Goal: Task Accomplishment & Management: Complete application form

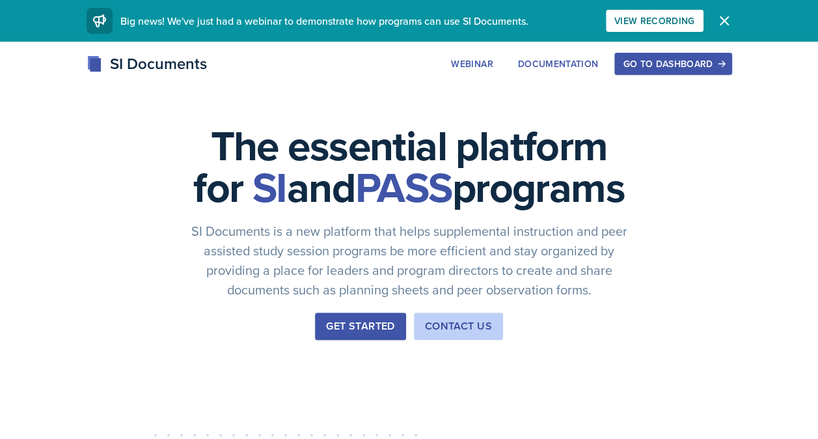
click at [662, 68] on div "Go to Dashboard" at bounding box center [673, 64] width 100 height 10
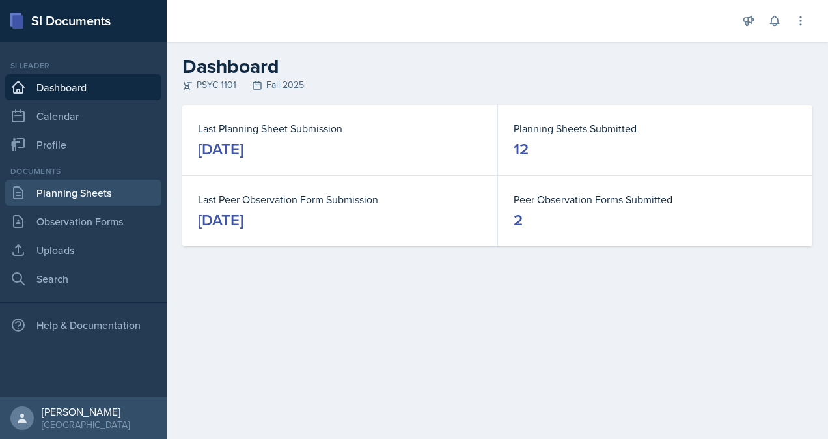
click at [141, 195] on link "Planning Sheets" at bounding box center [83, 193] width 156 height 26
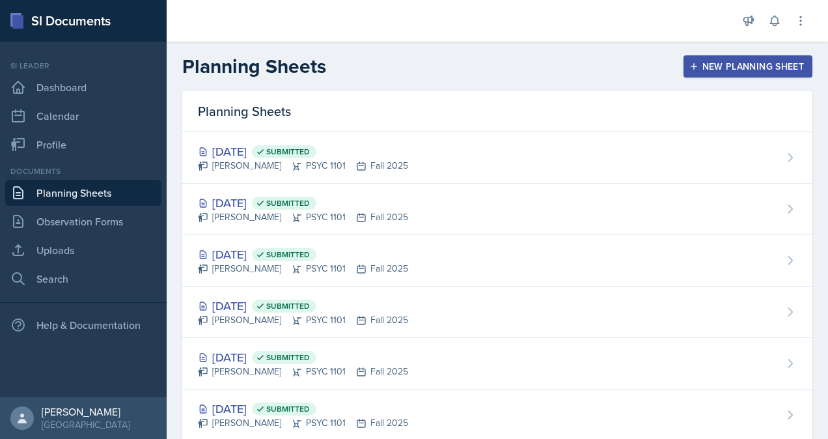
click at [727, 68] on div "New Planning Sheet" at bounding box center [748, 66] width 112 height 10
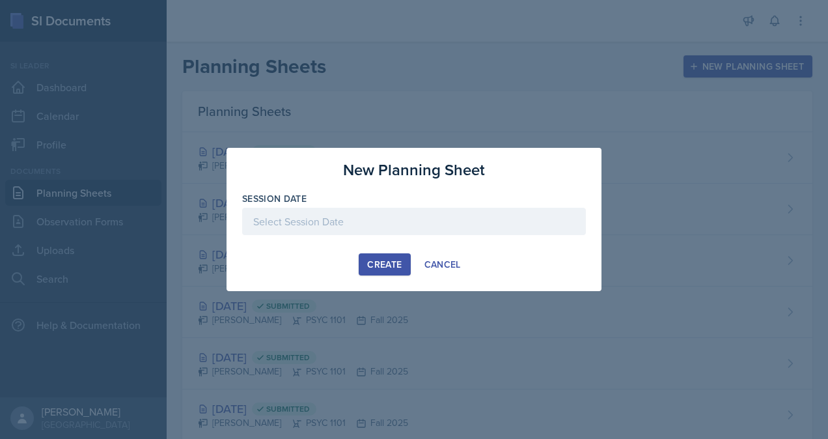
click at [404, 228] on div at bounding box center [414, 221] width 344 height 27
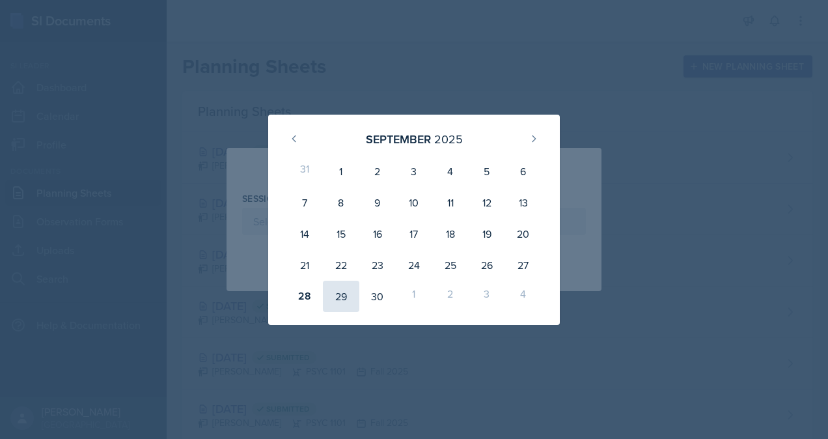
click at [344, 296] on div "29" at bounding box center [341, 295] width 36 height 31
type input "[DATE]"
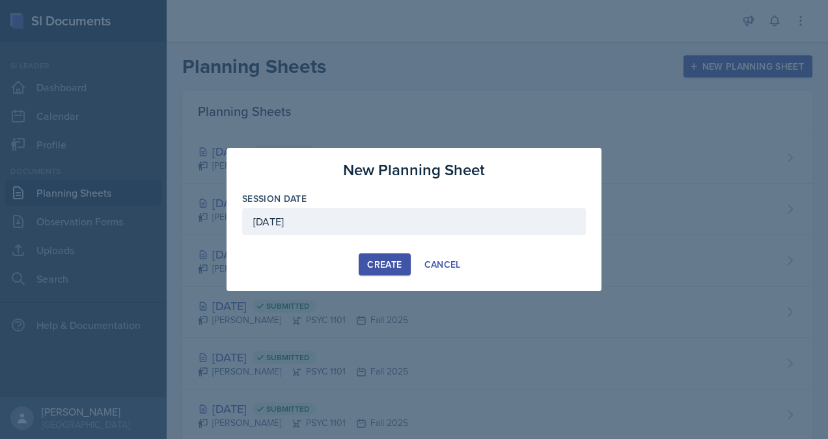
click at [377, 265] on div "Create" at bounding box center [384, 264] width 34 height 10
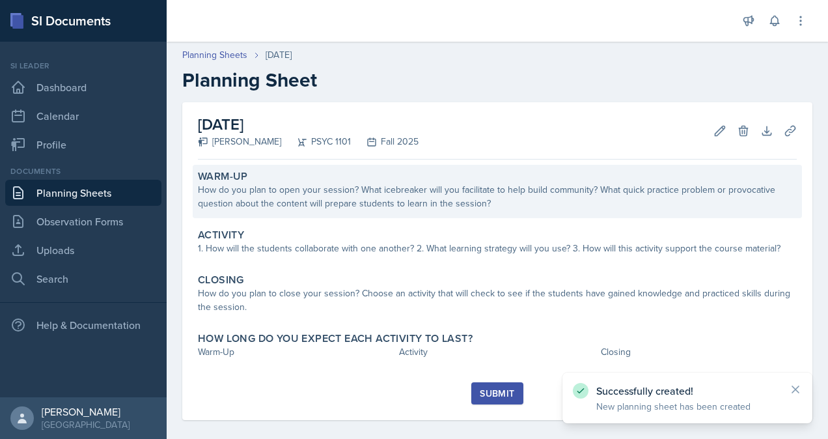
click at [301, 185] on div "How do you plan to open your session? What icebreaker will you facilitate to he…" at bounding box center [497, 196] width 599 height 27
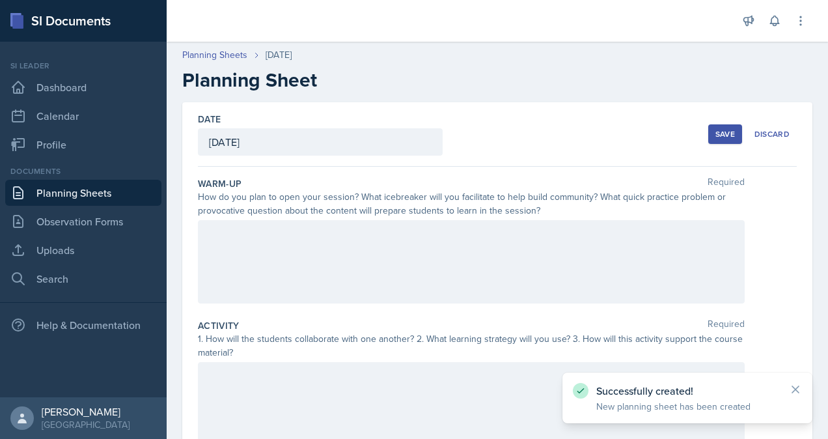
click at [293, 230] on div at bounding box center [471, 261] width 547 height 83
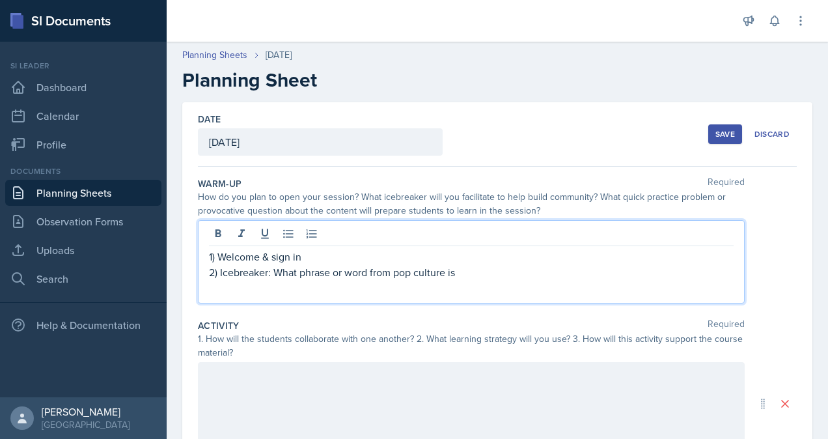
click at [494, 273] on p "2) Icebreaker: What phrase or word from pop culture is" at bounding box center [471, 272] width 524 height 16
click at [446, 268] on p "2) Icebreaker: What phrase or word from pop culture is replaying in your head t…" at bounding box center [471, 272] width 524 height 16
click at [269, 288] on p "2) Icebreaker: What phrase or word from pop culture (TikTok, movies. etc.) is r…" at bounding box center [471, 279] width 524 height 31
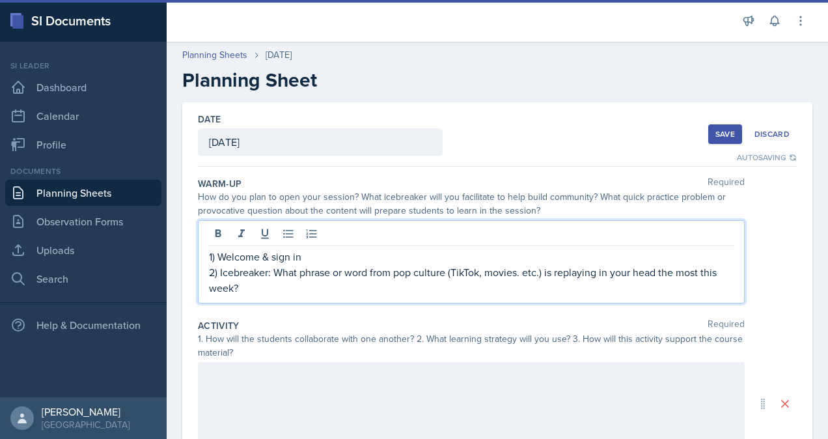
click at [522, 271] on p "2) Icebreaker: What phrase or word from pop culture (TikTok, movies. etc.) is r…" at bounding box center [471, 279] width 524 height 31
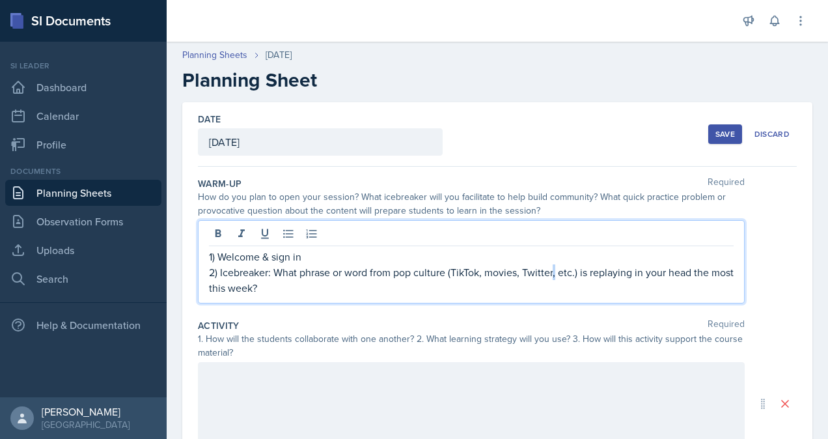
click at [555, 264] on p "2) Icebreaker: What phrase or word from pop culture (TikTok, movies, Twitter, e…" at bounding box center [471, 279] width 524 height 31
click at [487, 270] on p "2) Icebreaker: What phrase or word from pop culture (TikTok, movies, Twitter, e…" at bounding box center [471, 279] width 524 height 31
click at [454, 286] on p "2) Icebreaker: What phrase or word from pop culture (TikTok, movies, Twitter, e…" at bounding box center [471, 279] width 524 height 31
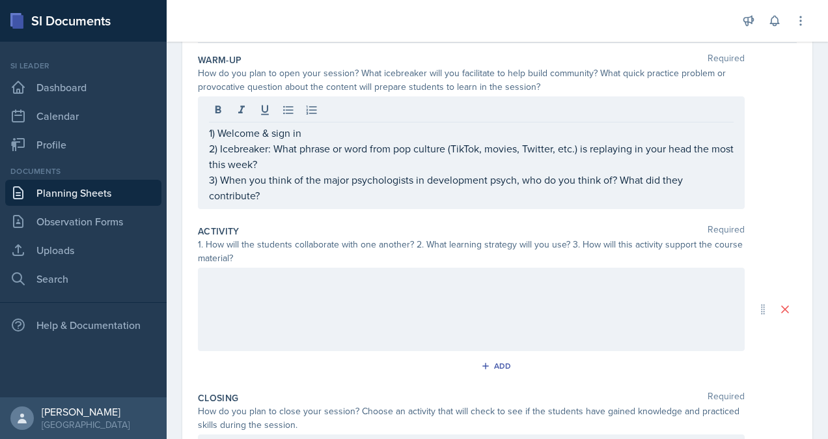
click at [391, 299] on div at bounding box center [471, 308] width 547 height 83
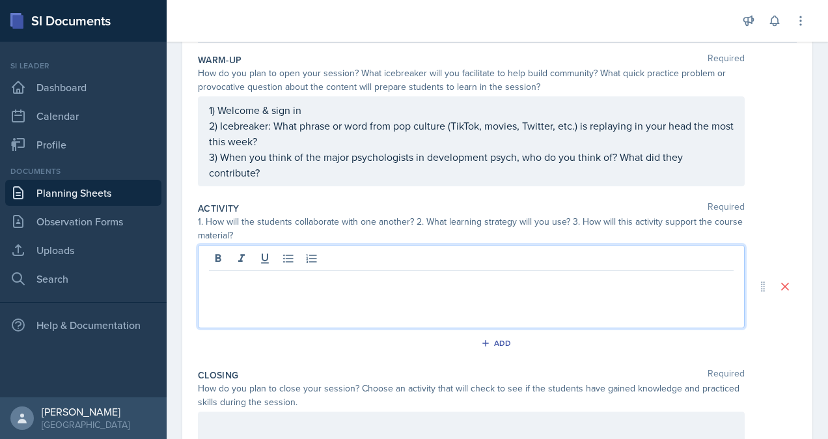
scroll to position [146, 0]
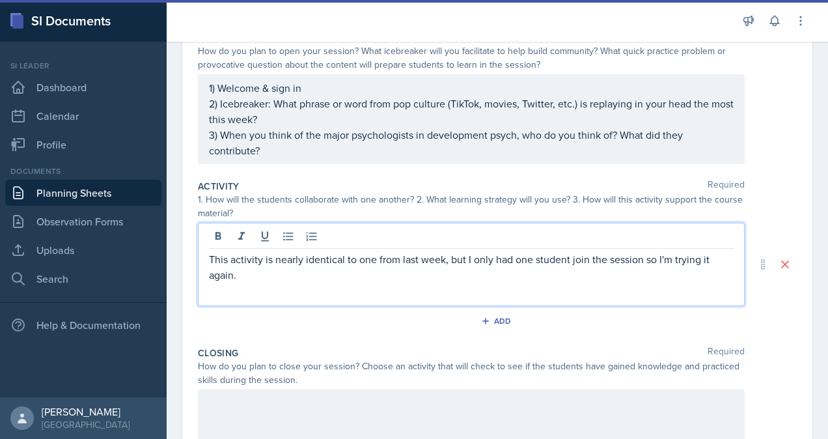
click at [603, 256] on p "This activity is nearly identical to one from last week, but I only had one stu…" at bounding box center [471, 266] width 524 height 31
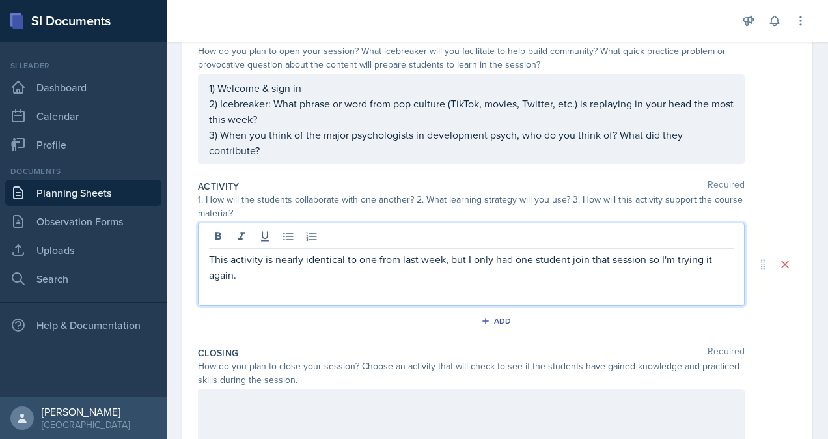
click at [247, 277] on p "This activity is nearly identical to one from last week, but I only had one stu…" at bounding box center [471, 266] width 524 height 31
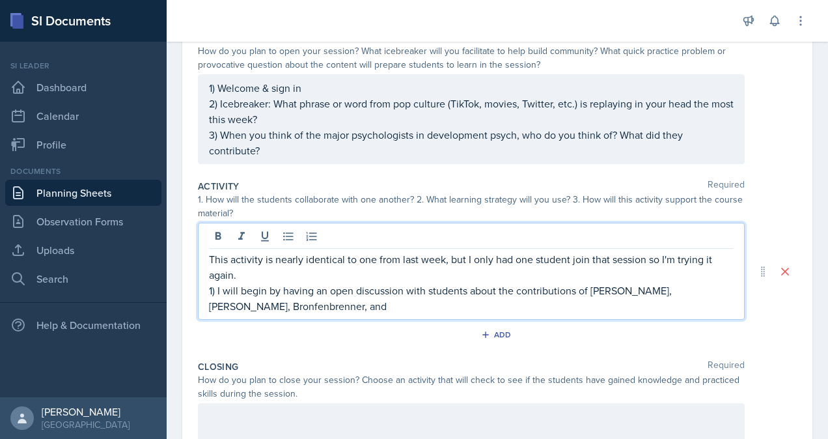
click at [326, 305] on p "1) I will begin by having an open discussion with students about the contributi…" at bounding box center [471, 297] width 524 height 31
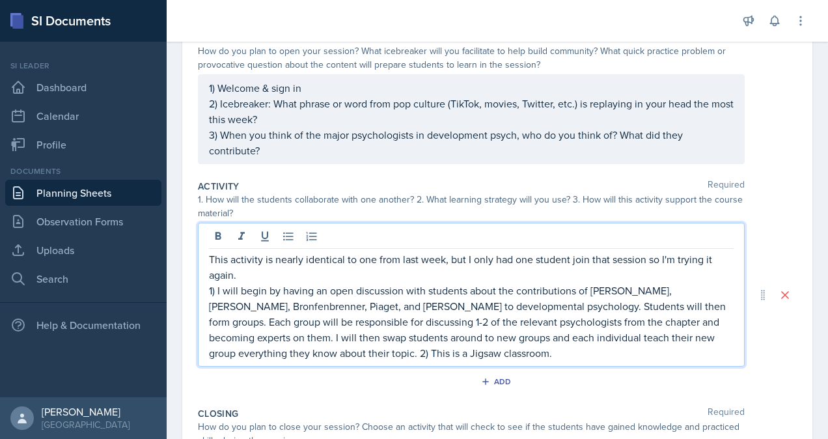
click at [462, 349] on p "1) I will begin by having an open discussion with students about the contributi…" at bounding box center [471, 321] width 524 height 78
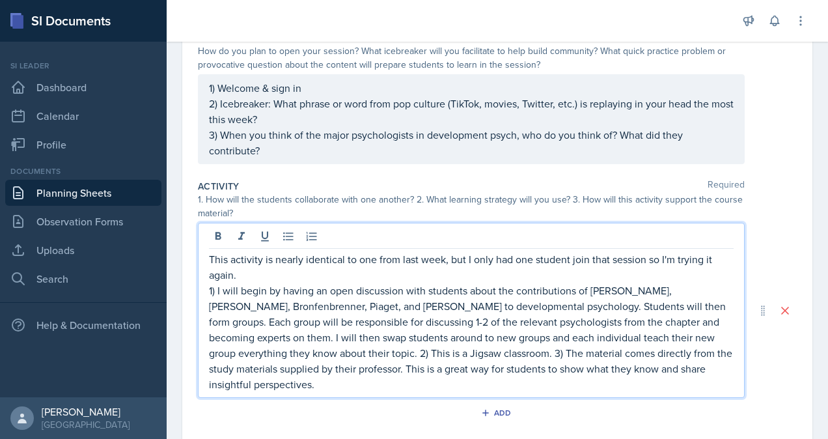
click at [245, 277] on p "This activity is nearly identical to one from last week, but I only had one stu…" at bounding box center [471, 266] width 524 height 31
drag, startPoint x: 243, startPoint y: 275, endPoint x: 204, endPoint y: 254, distance: 44.6
click at [204, 254] on div "This activity is nearly identical to one from last week, but I only had one stu…" at bounding box center [471, 310] width 547 height 175
click at [216, 237] on icon at bounding box center [218, 236] width 6 height 8
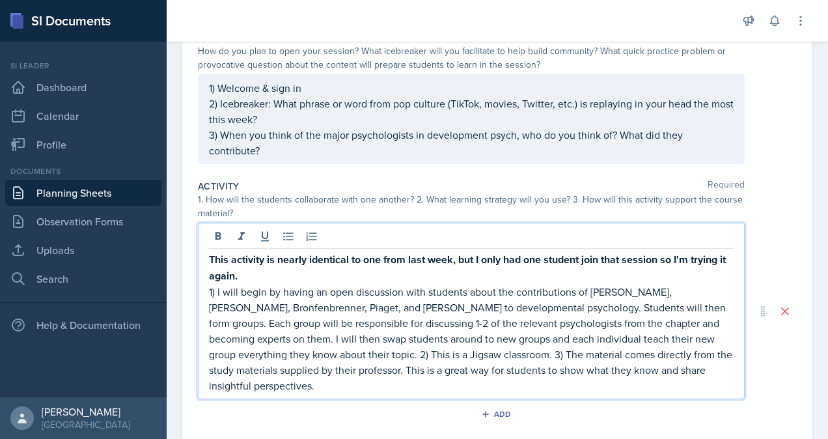
click at [283, 288] on p "1) I will begin by having an open discussion with students about the contributi…" at bounding box center [471, 338] width 524 height 109
click at [297, 267] on p "This activity is nearly identical to one from last week, but I only had one stu…" at bounding box center [471, 267] width 524 height 33
click at [273, 267] on strong "This activity is nearly identical to one from last week, but I only had one stu…" at bounding box center [468, 267] width 519 height 31
click at [241, 269] on strong "This activity is nearly identical to one from last week, but I only had one stu…" at bounding box center [468, 267] width 519 height 31
click at [293, 272] on strong "This activity is nearly identical to one from last week, but I only had one stu…" at bounding box center [468, 267] width 519 height 31
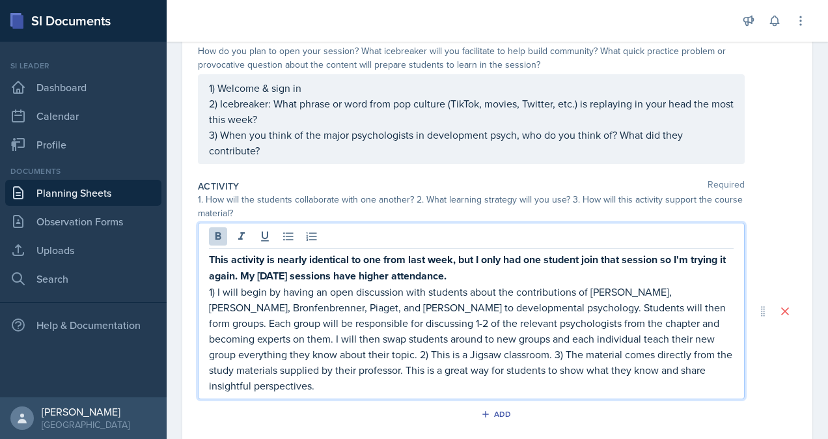
click at [345, 272] on strong "This activity is nearly identical to one from last week, but I only had one stu…" at bounding box center [468, 267] width 519 height 31
click at [548, 269] on p "This activity is nearly identical to one from last week, but I only had one stu…" at bounding box center [471, 267] width 524 height 33
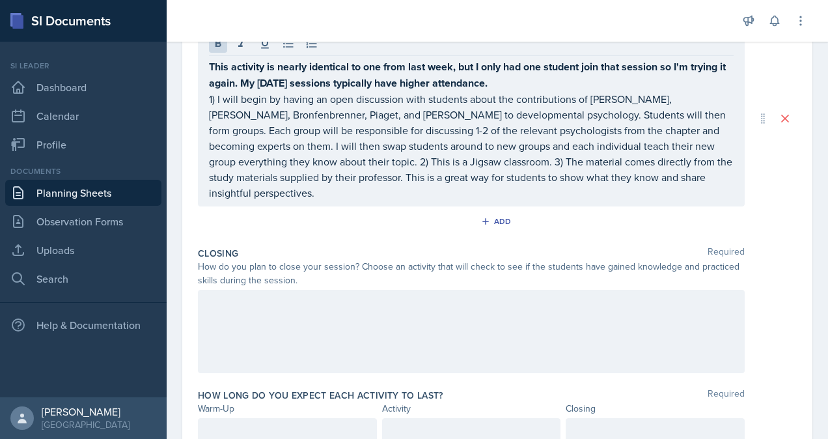
scroll to position [369, 0]
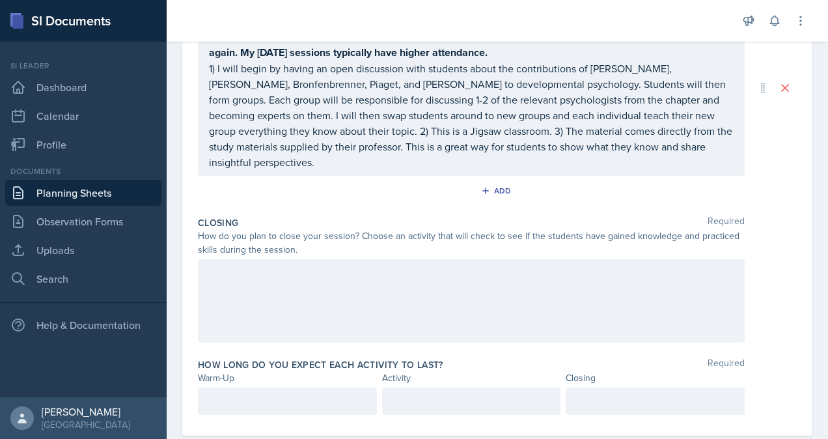
click at [447, 288] on div at bounding box center [471, 300] width 547 height 83
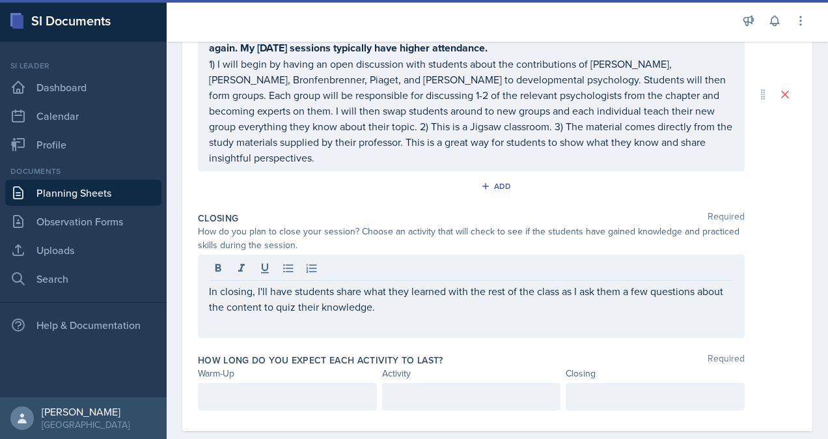
scroll to position [371, 0]
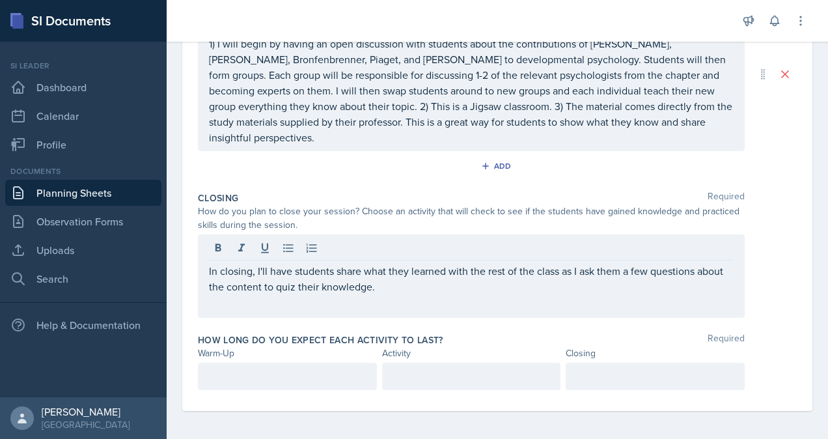
click at [296, 375] on div at bounding box center [287, 375] width 179 height 27
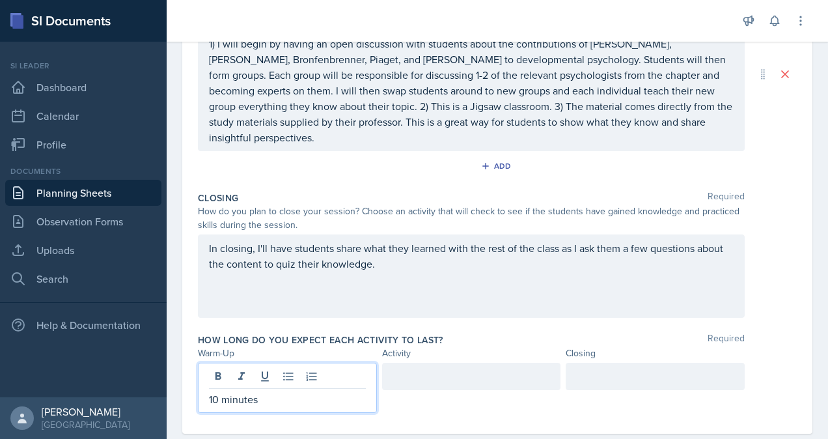
click at [426, 379] on div at bounding box center [471, 375] width 179 height 27
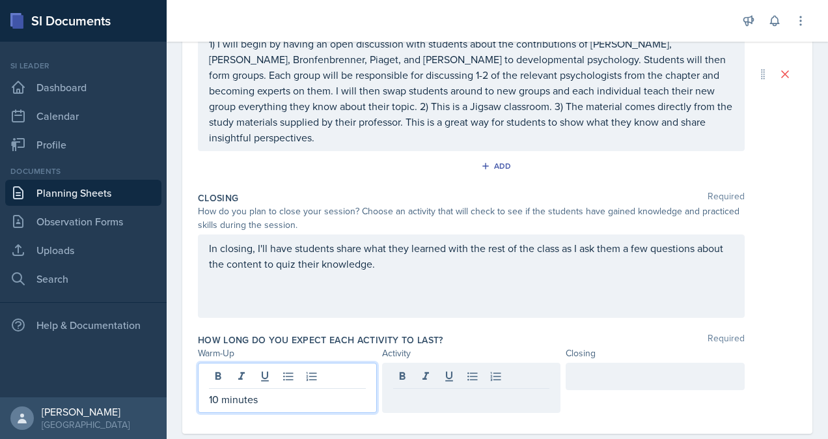
click at [219, 368] on div "10 minutes" at bounding box center [287, 387] width 179 height 50
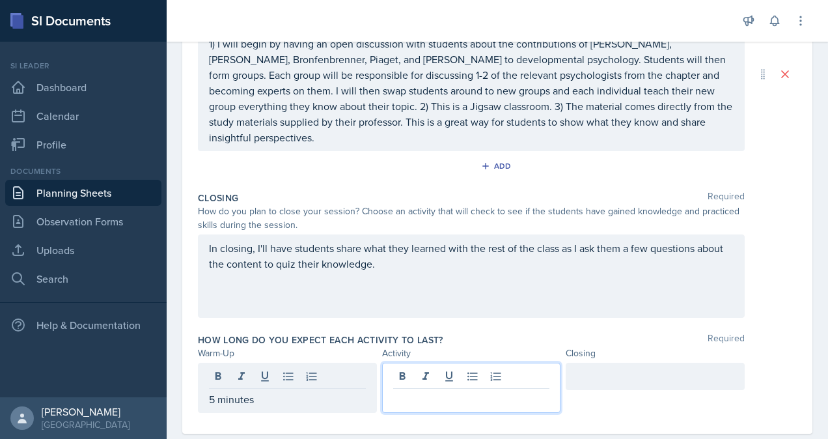
click at [419, 371] on div at bounding box center [471, 387] width 179 height 50
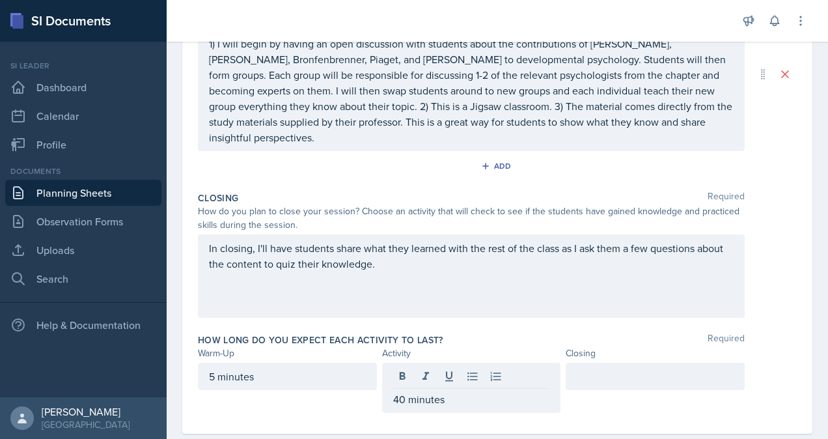
click at [597, 382] on div at bounding box center [654, 375] width 179 height 27
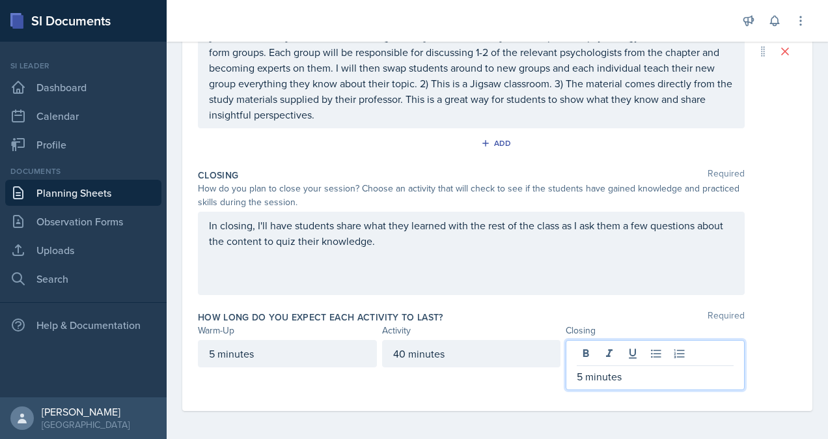
click at [763, 271] on div "In closing, I'll have students share what they learned with the rest of the cla…" at bounding box center [497, 252] width 599 height 83
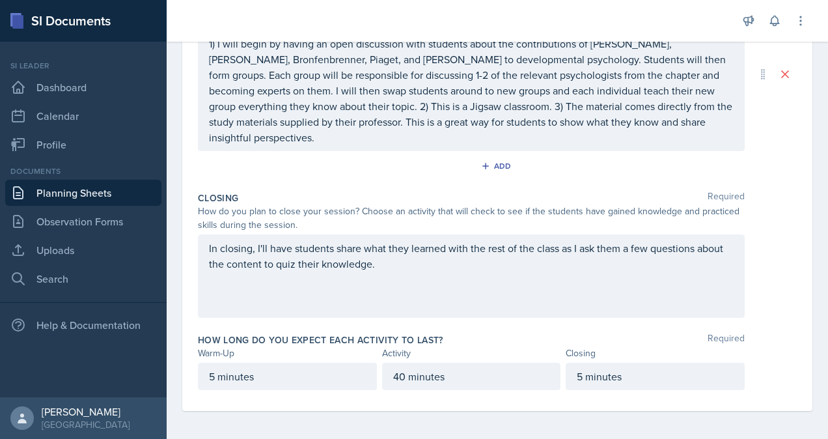
click at [393, 371] on p "40 minutes" at bounding box center [471, 376] width 157 height 16
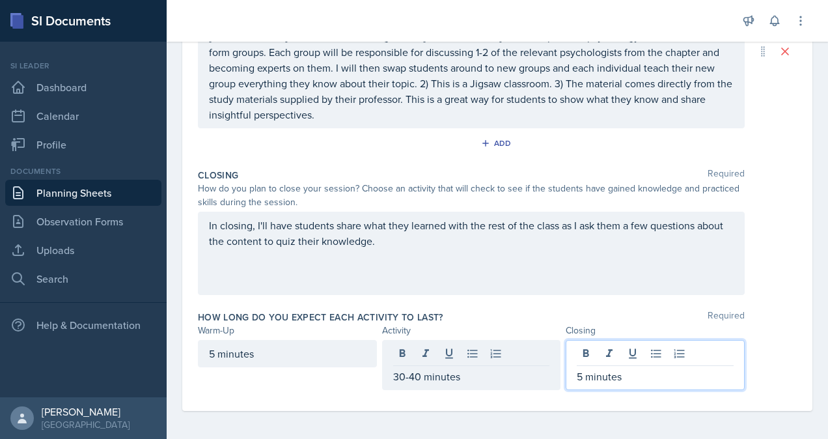
click at [579, 350] on div "5 minutes" at bounding box center [654, 365] width 179 height 50
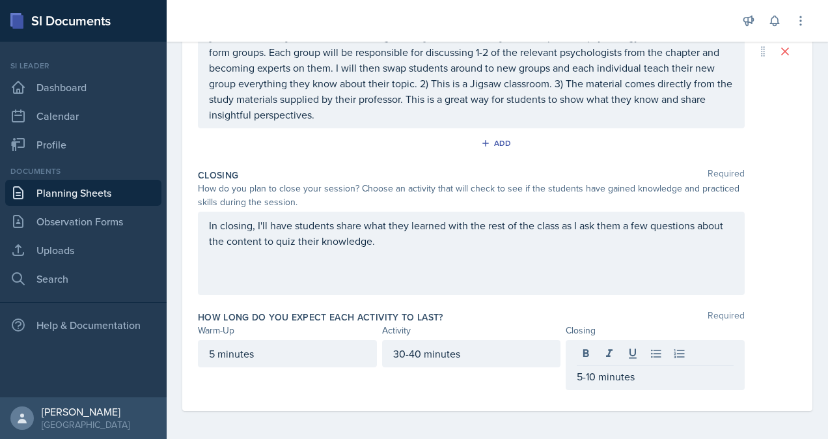
drag, startPoint x: 779, startPoint y: 309, endPoint x: 789, endPoint y: 370, distance: 61.2
click at [789, 370] on div "Date [DATE] [DATE] 31 1 2 3 4 5 6 7 8 9 10 11 12 13 14 15 16 17 18 19 20 21 22 …" at bounding box center [497, 60] width 630 height 702
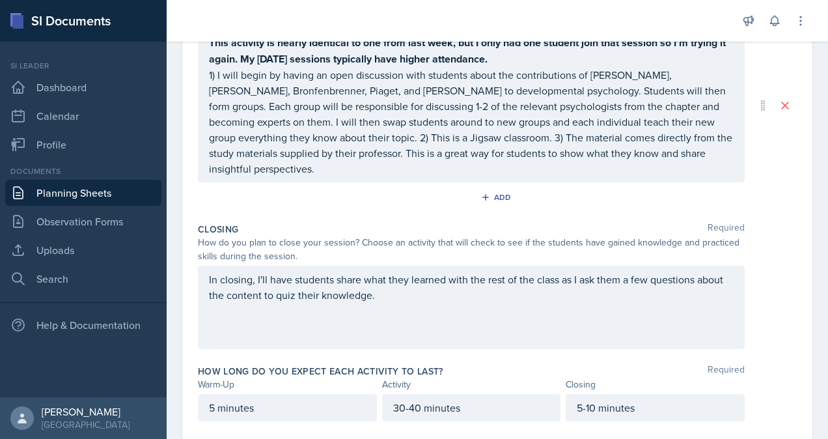
scroll to position [371, 0]
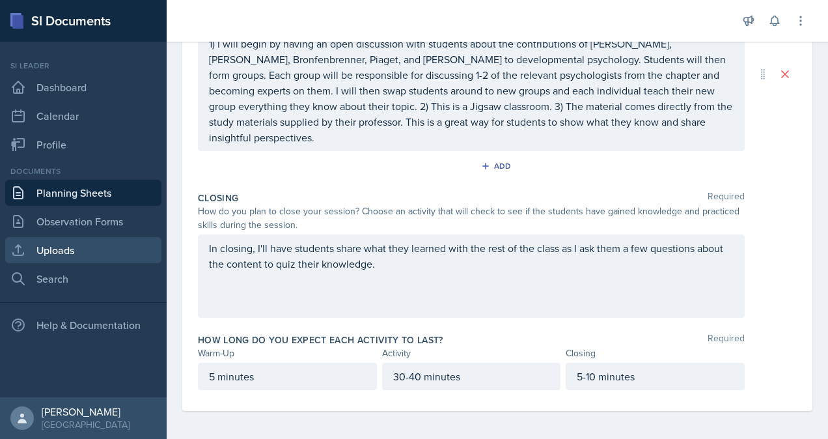
click at [109, 249] on link "Uploads" at bounding box center [83, 250] width 156 height 26
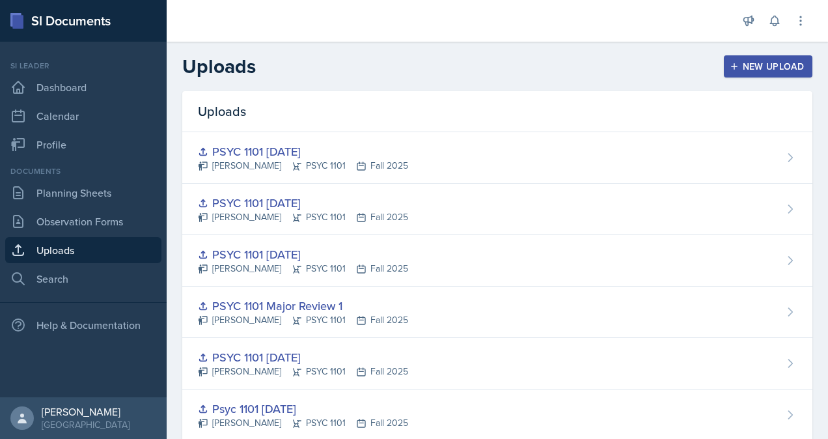
click at [768, 65] on div "New Upload" at bounding box center [768, 66] width 72 height 10
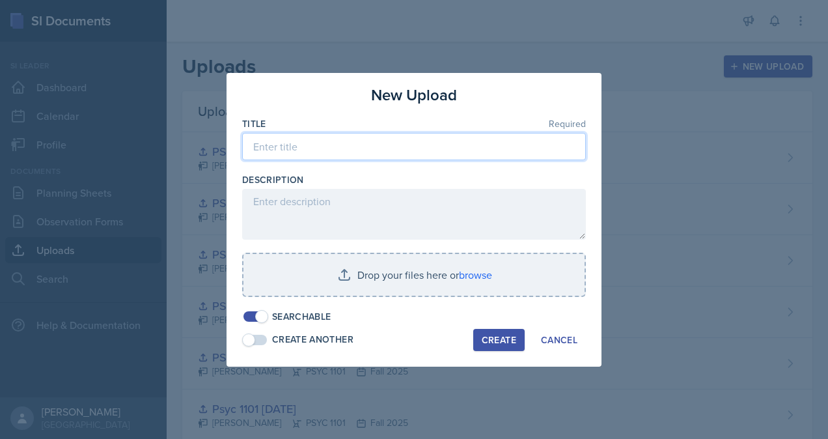
click at [360, 147] on input at bounding box center [414, 146] width 344 height 27
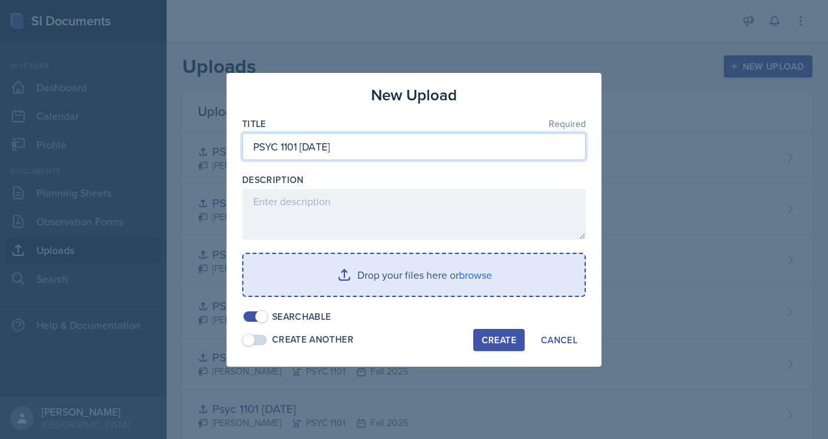
type input "PSYC 1101 [DATE]"
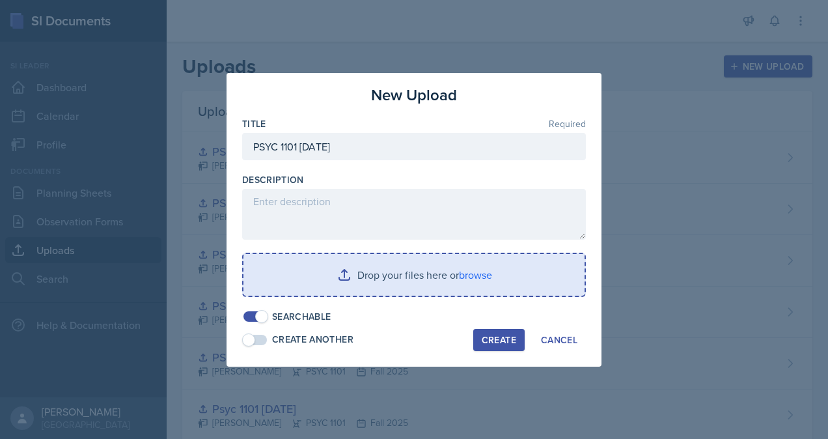
click at [481, 272] on input "file" at bounding box center [413, 275] width 341 height 42
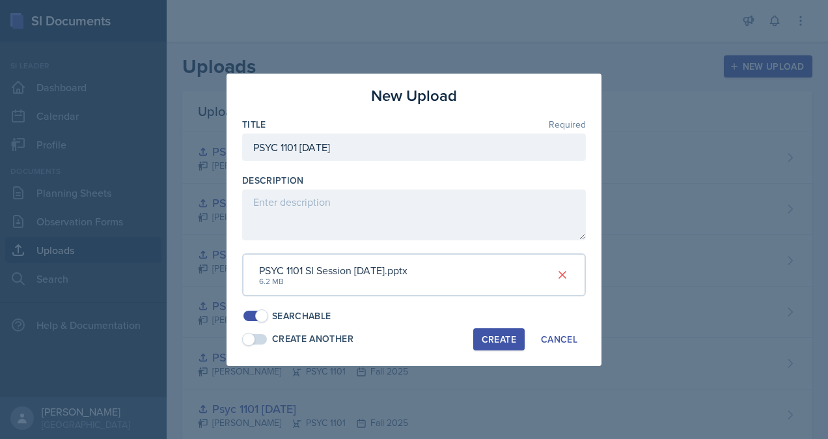
click at [500, 337] on div "Create" at bounding box center [498, 339] width 34 height 10
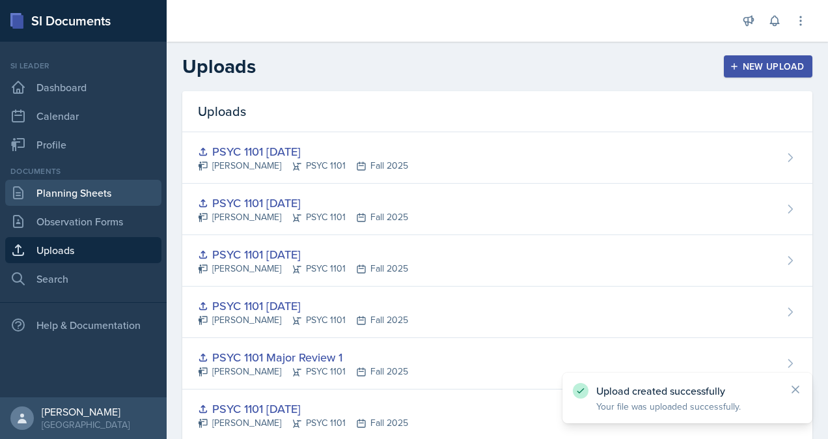
click at [60, 197] on link "Planning Sheets" at bounding box center [83, 193] width 156 height 26
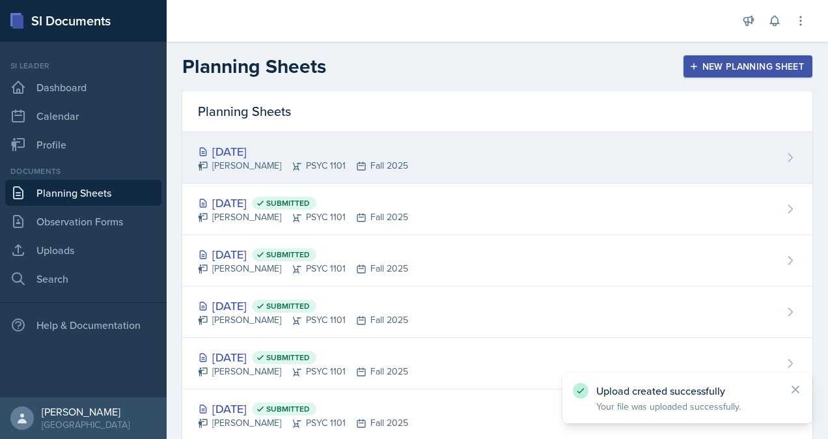
click at [442, 152] on div "[DATE] [PERSON_NAME] PSYC 1101 Fall 2025" at bounding box center [497, 157] width 630 height 51
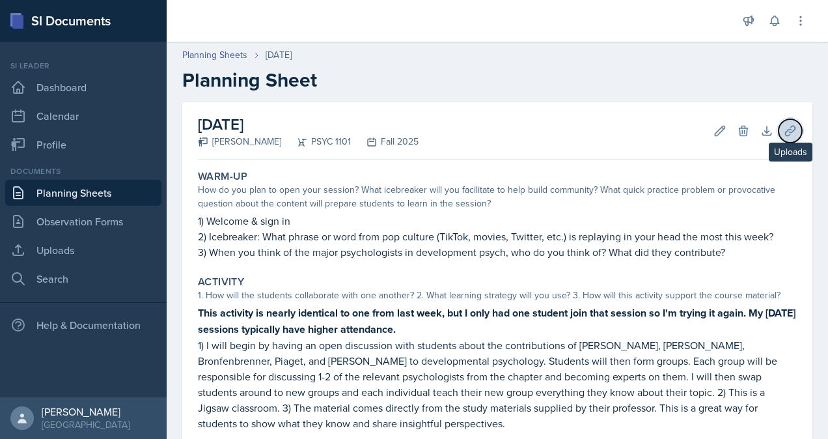
click at [785, 132] on icon at bounding box center [789, 130] width 13 height 13
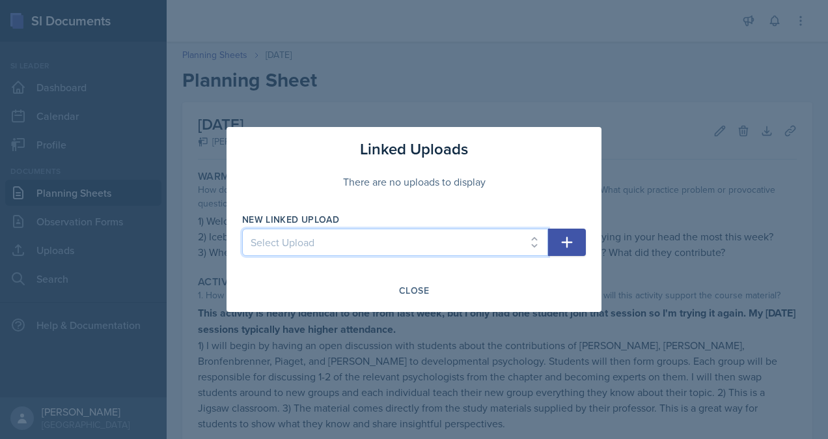
click at [510, 246] on select "Select Upload [PERSON_NAME] PSYC 1101 [DATE] PSYC [PHONE_NUMBER][DATE] PSYC 110…" at bounding box center [395, 241] width 306 height 27
select select "8be3920e-1fdc-426f-aac1-ec0789c8bf71"
click at [242, 228] on select "Select Upload [PERSON_NAME] PSYC 1101 [DATE] PSYC [PHONE_NUMBER][DATE] PSYC 110…" at bounding box center [395, 241] width 306 height 27
click at [573, 246] on icon "button" at bounding box center [567, 242] width 16 height 16
select select
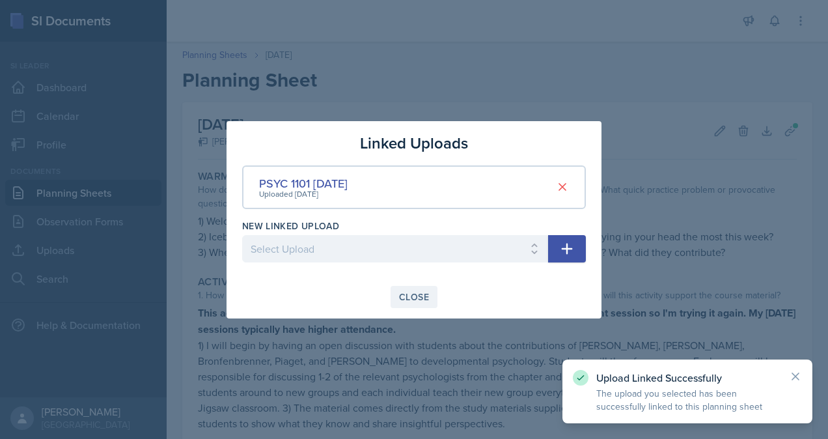
click at [407, 297] on div "Close" at bounding box center [414, 296] width 30 height 10
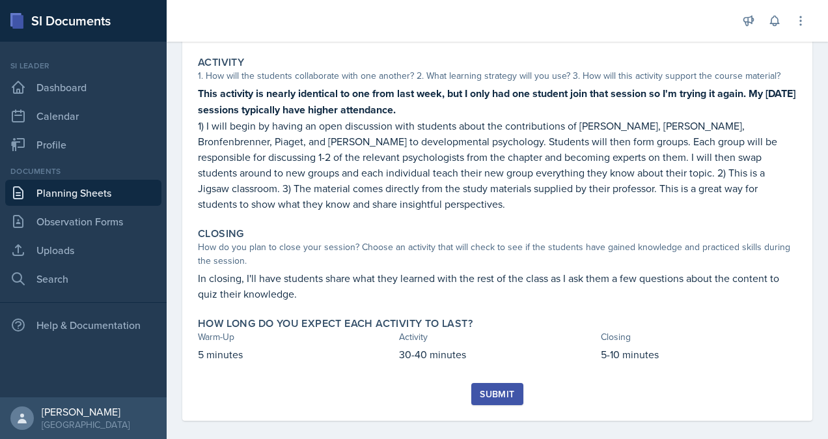
scroll to position [231, 0]
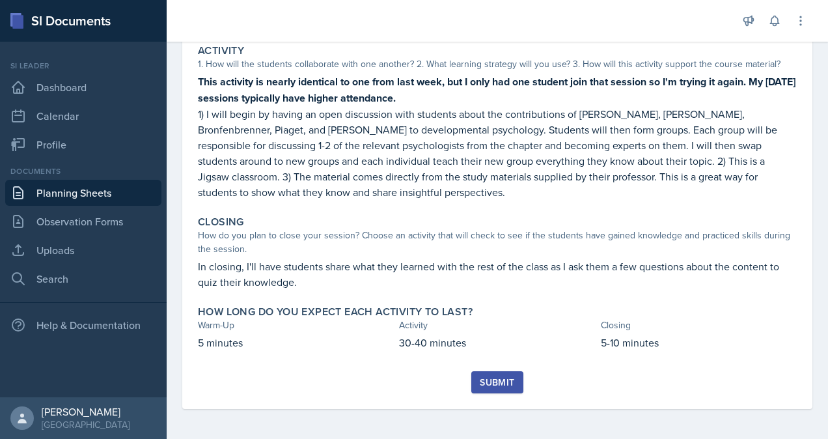
click at [496, 383] on div "Submit" at bounding box center [497, 382] width 34 height 10
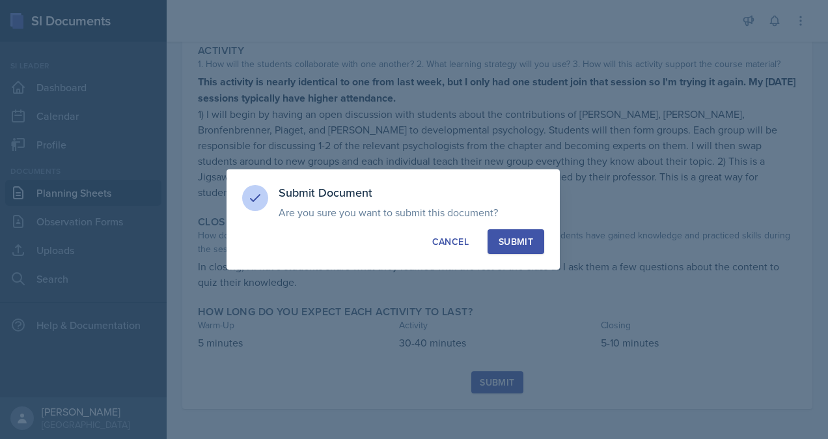
click at [518, 238] on div "Submit" at bounding box center [515, 241] width 34 height 13
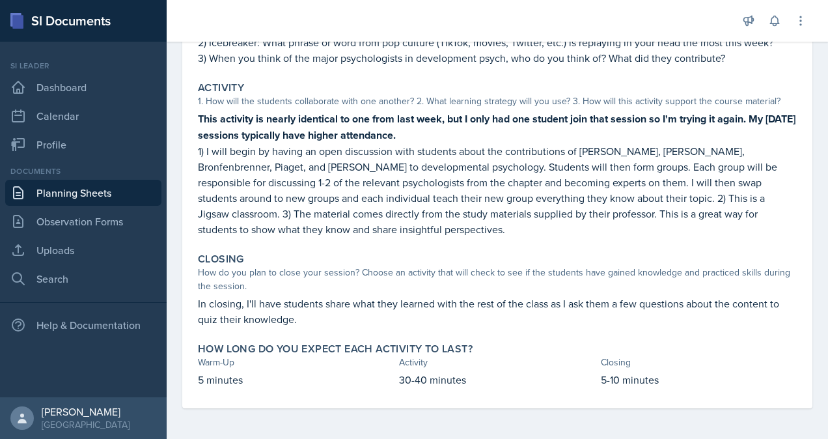
scroll to position [77, 0]
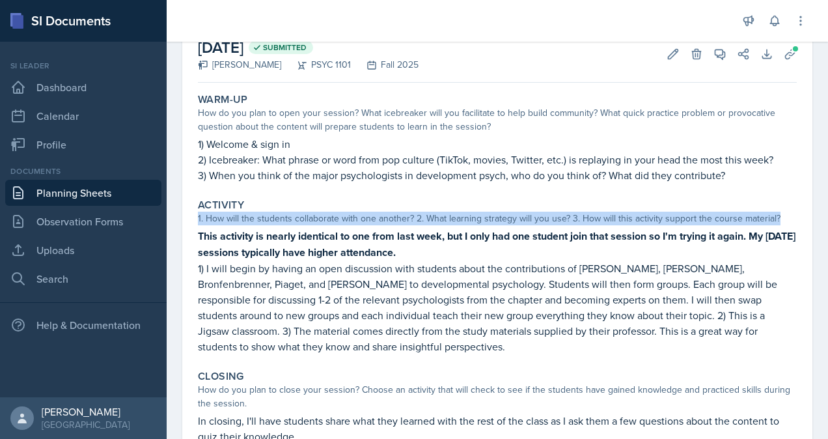
drag, startPoint x: 814, startPoint y: 216, endPoint x: 815, endPoint y: 194, distance: 22.1
click at [815, 194] on div "[DATE] Submitted [PERSON_NAME] PSYC 1101 Fall 2025 Edit Delete View Comments Co…" at bounding box center [497, 290] width 661 height 531
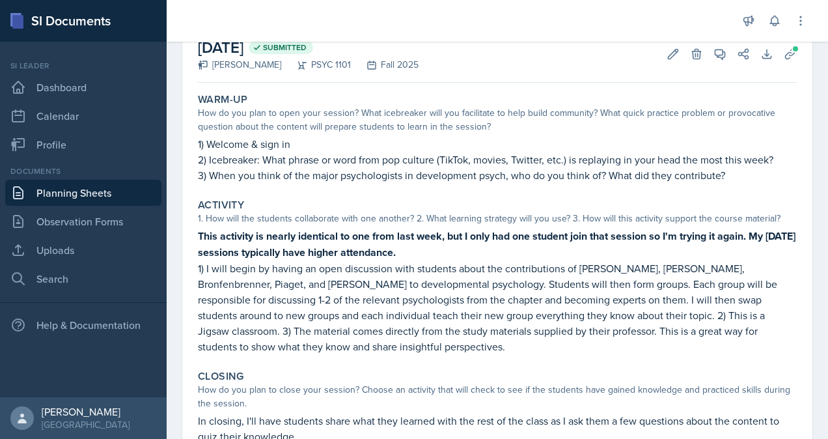
click at [809, 303] on div "[DATE] Submitted [PERSON_NAME] PSYC 1101 Fall 2025 Edit Delete View Comments Co…" at bounding box center [497, 290] width 661 height 531
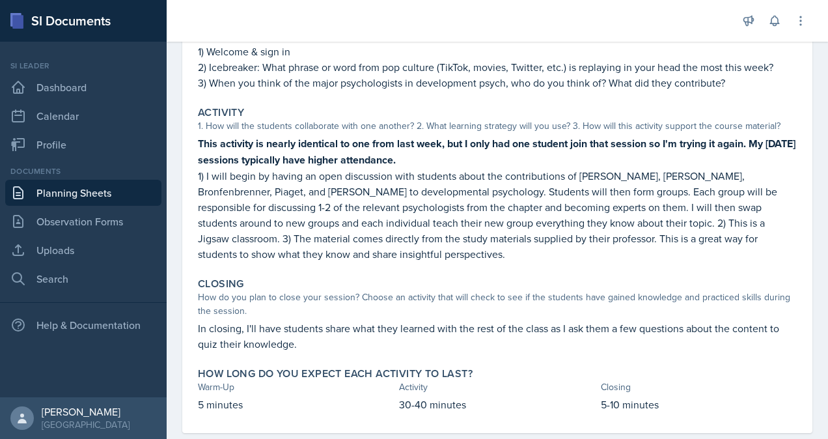
scroll to position [0, 0]
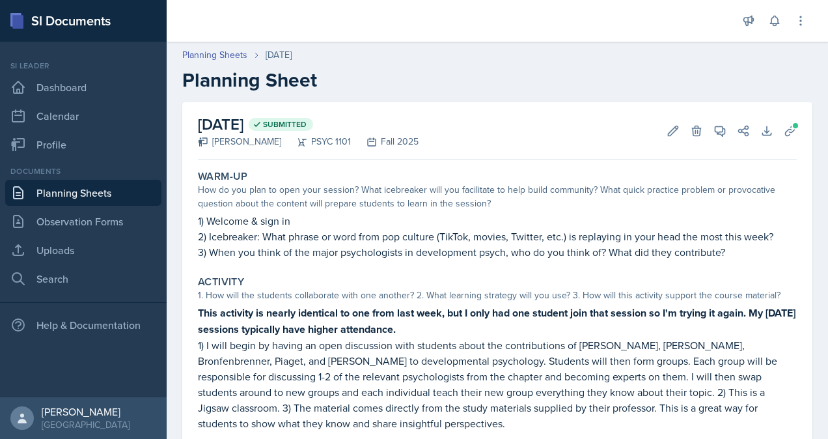
click at [57, 193] on link "Planning Sheets" at bounding box center [83, 193] width 156 height 26
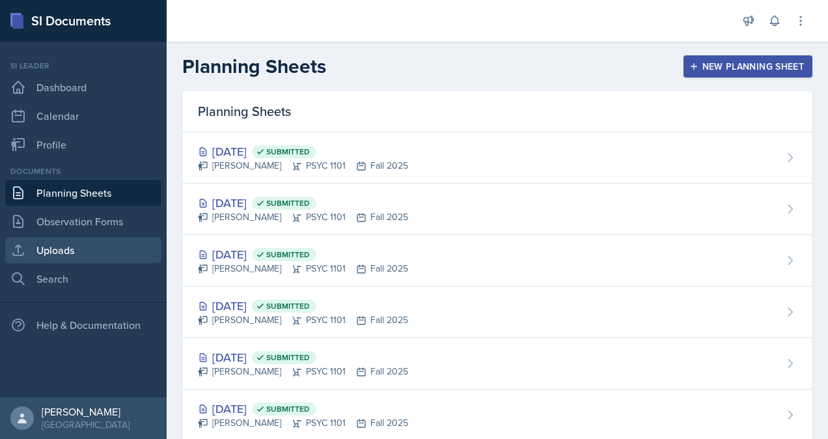
click at [47, 249] on link "Uploads" at bounding box center [83, 250] width 156 height 26
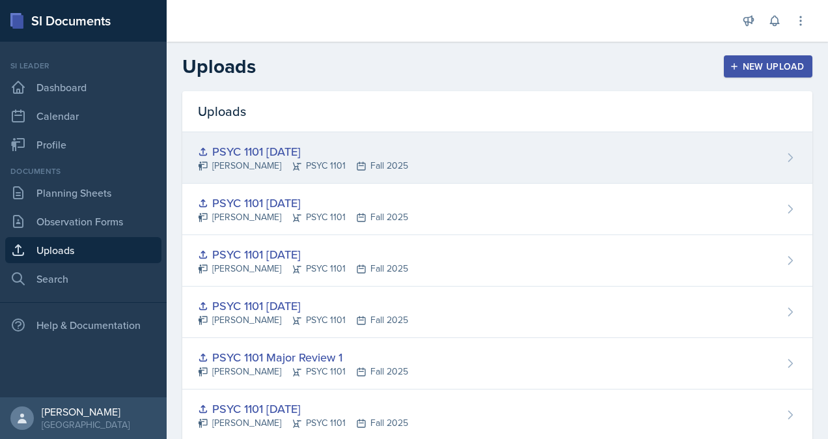
drag, startPoint x: 282, startPoint y: 151, endPoint x: 254, endPoint y: 150, distance: 28.0
click at [254, 150] on div "PSYC 1101 [DATE]" at bounding box center [303, 151] width 210 height 18
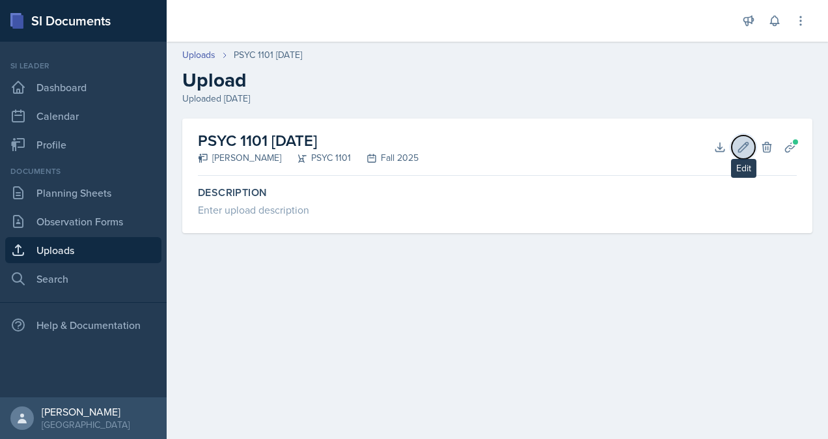
click at [744, 150] on icon at bounding box center [743, 147] width 13 height 13
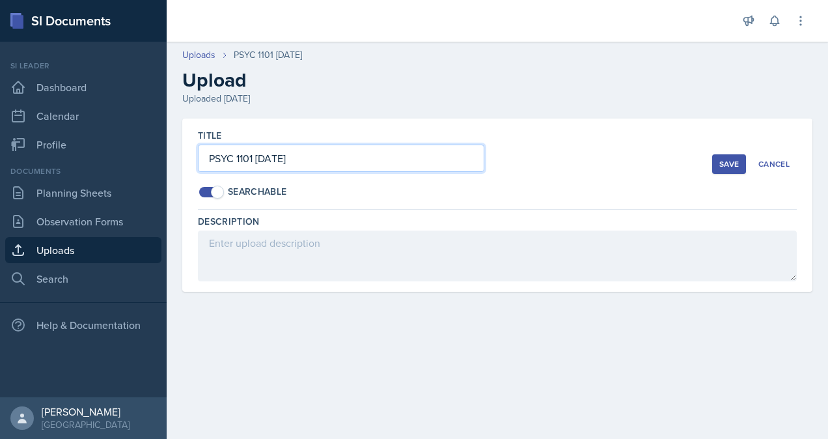
click at [275, 156] on input "PSYC 1101 [DATE]" at bounding box center [341, 157] width 286 height 27
click at [278, 152] on input "PSYC 1101 [DATE]" at bounding box center [341, 157] width 286 height 27
type input "PSYC 1101 [DATE]"
click at [727, 167] on div "Save" at bounding box center [729, 164] width 20 height 10
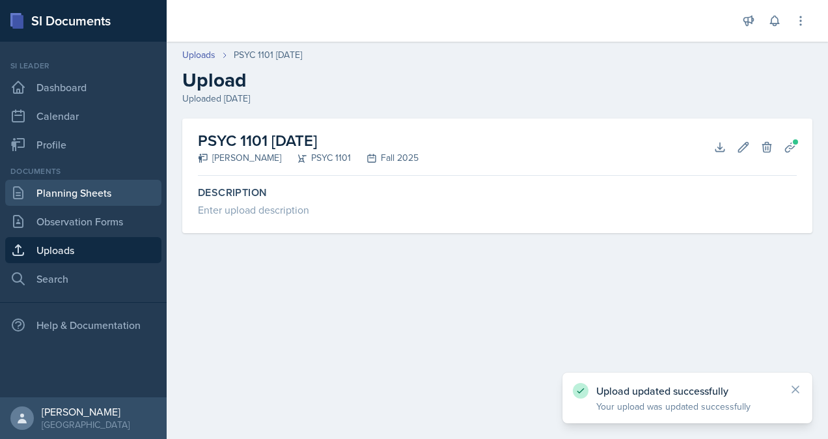
click at [113, 196] on link "Planning Sheets" at bounding box center [83, 193] width 156 height 26
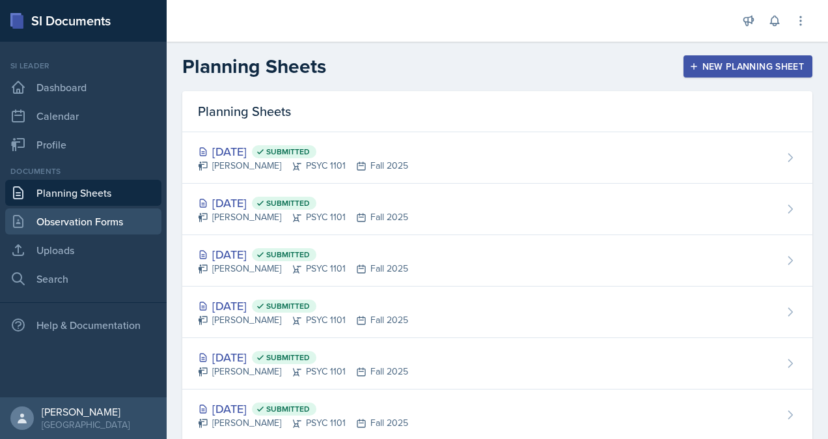
click at [121, 221] on link "Observation Forms" at bounding box center [83, 221] width 156 height 26
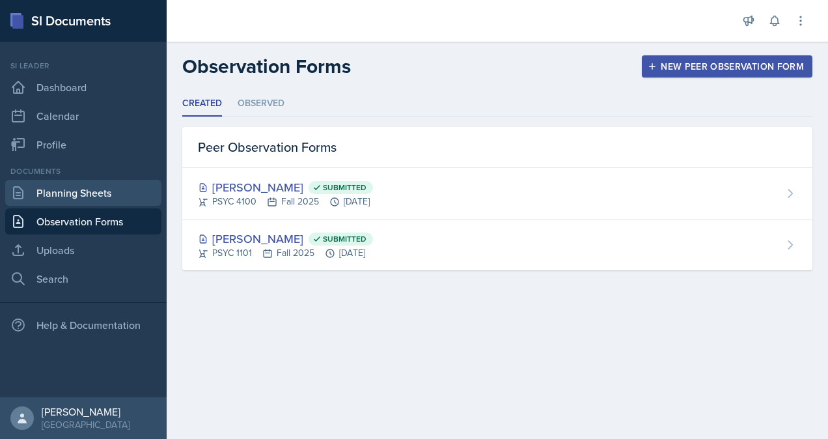
click at [121, 196] on link "Planning Sheets" at bounding box center [83, 193] width 156 height 26
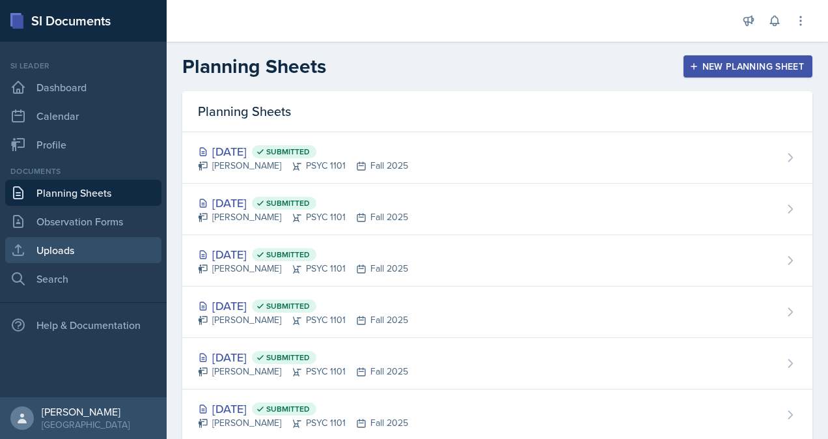
click at [111, 248] on link "Uploads" at bounding box center [83, 250] width 156 height 26
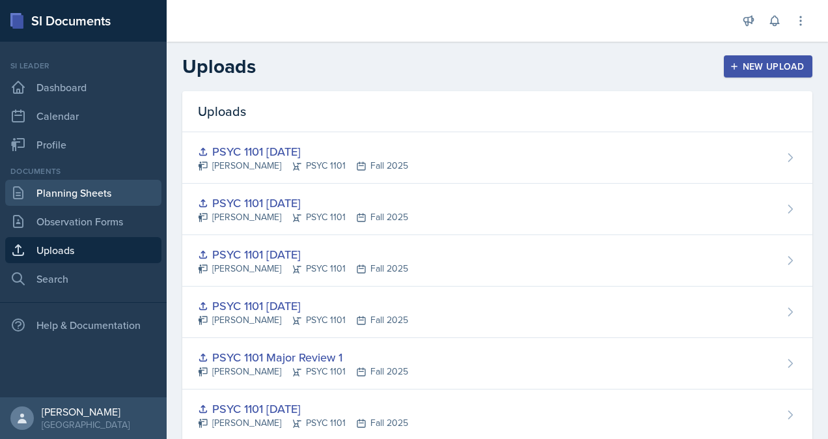
drag, startPoint x: 107, startPoint y: 202, endPoint x: 96, endPoint y: 196, distance: 11.6
click at [96, 196] on link "Planning Sheets" at bounding box center [83, 193] width 156 height 26
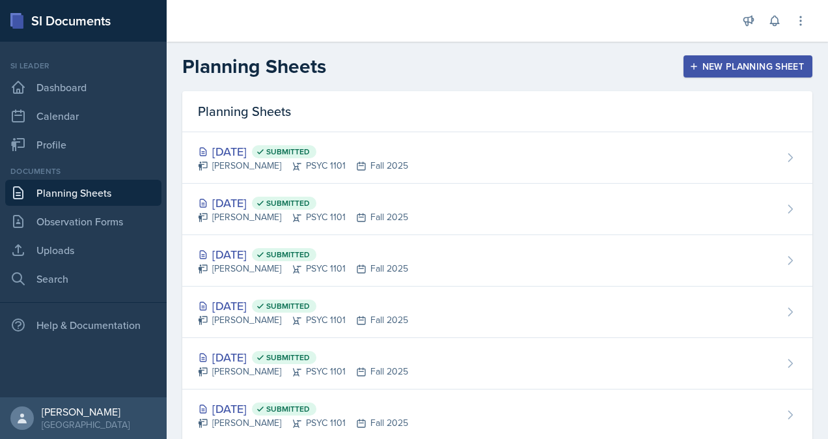
click at [743, 61] on div "New Planning Sheet" at bounding box center [748, 66] width 112 height 10
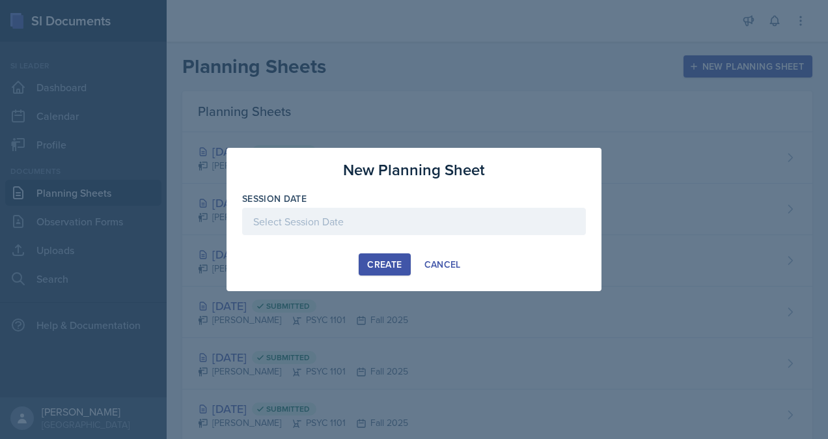
click at [446, 215] on div at bounding box center [414, 221] width 344 height 27
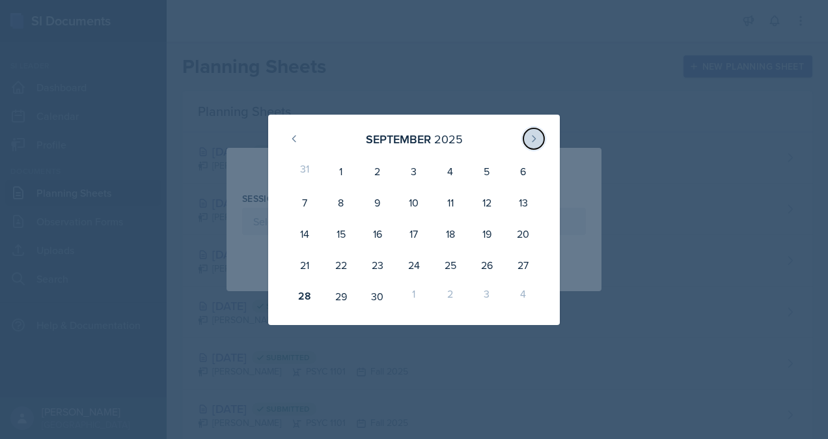
click at [535, 142] on icon at bounding box center [533, 138] width 10 height 10
click at [458, 174] on div "2" at bounding box center [450, 171] width 36 height 31
type input "[DATE]"
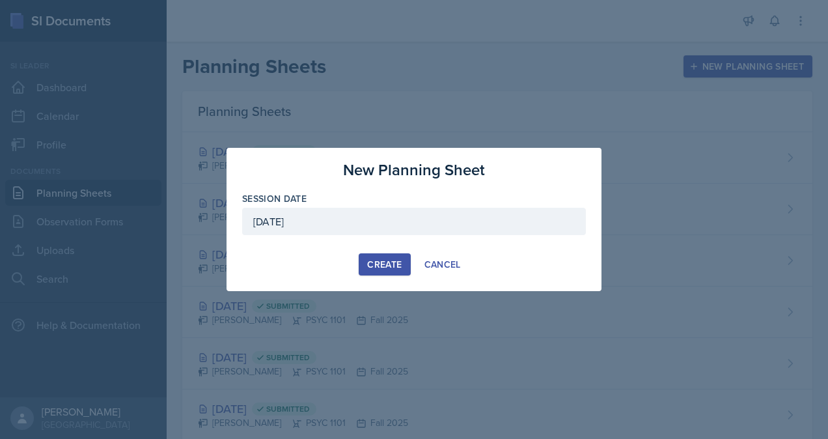
click at [394, 265] on div "Create" at bounding box center [384, 264] width 34 height 10
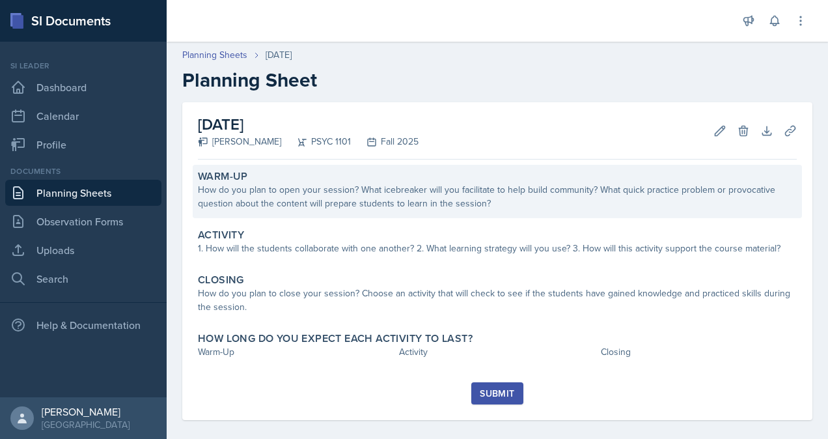
click at [386, 178] on div "Warm-Up" at bounding box center [497, 176] width 599 height 13
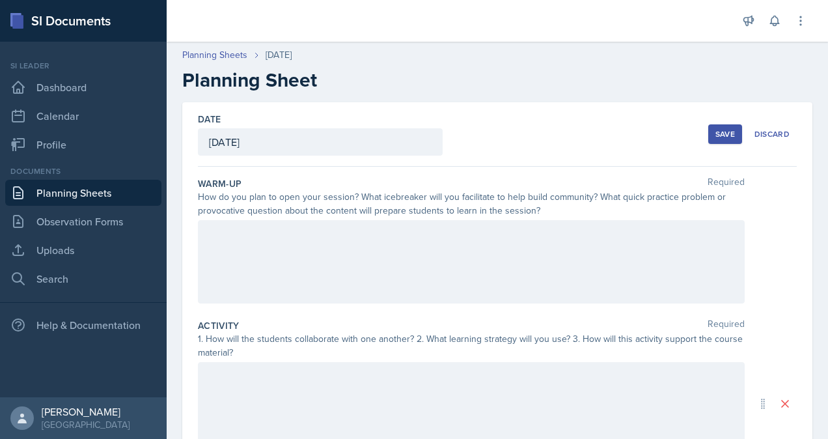
click at [356, 258] on div at bounding box center [471, 261] width 547 height 83
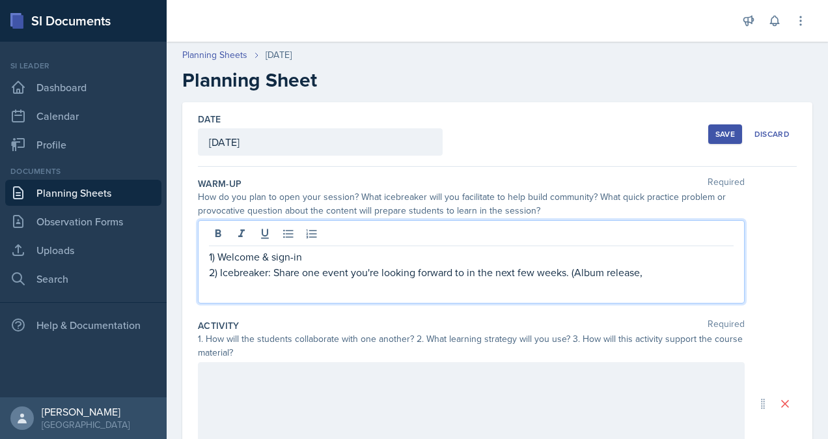
click at [667, 271] on p "2) Icebreaker: Share one event you're looking forward to in the next few weeks.…" at bounding box center [471, 272] width 524 height 16
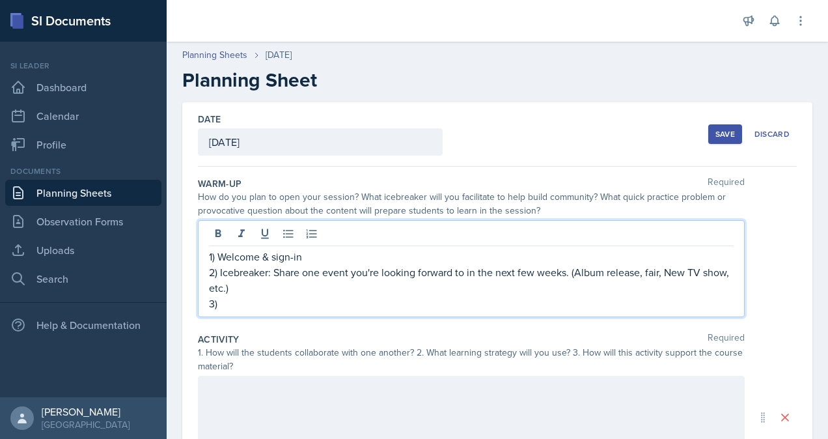
drag, startPoint x: 648, startPoint y: 275, endPoint x: 644, endPoint y: 267, distance: 8.7
click at [644, 267] on p "2) Icebreaker: Share one event you're looking forward to in the next few weeks.…" at bounding box center [471, 279] width 524 height 31
click at [348, 304] on p "3)" at bounding box center [471, 303] width 524 height 16
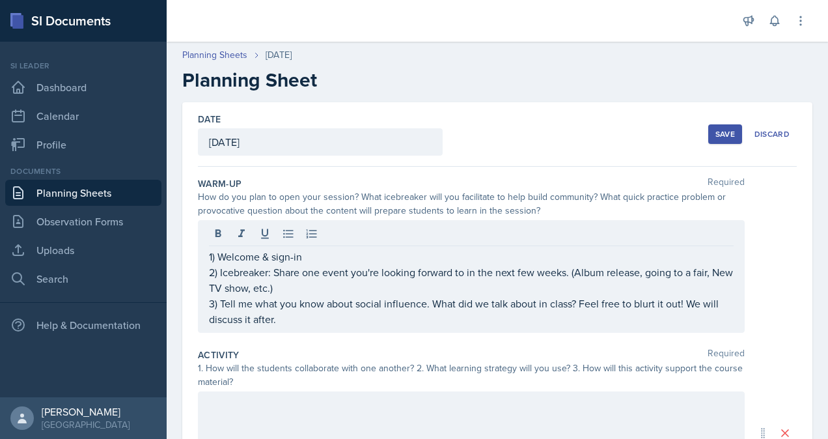
drag, startPoint x: 823, startPoint y: 237, endPoint x: 791, endPoint y: 293, distance: 64.4
click at [791, 293] on div "Date [DATE] [DATE] 31 1 2 3 4 5 6 7 8 9 10 11 12 13 14 15 16 17 18 19 20 21 22 …" at bounding box center [497, 418] width 630 height 632
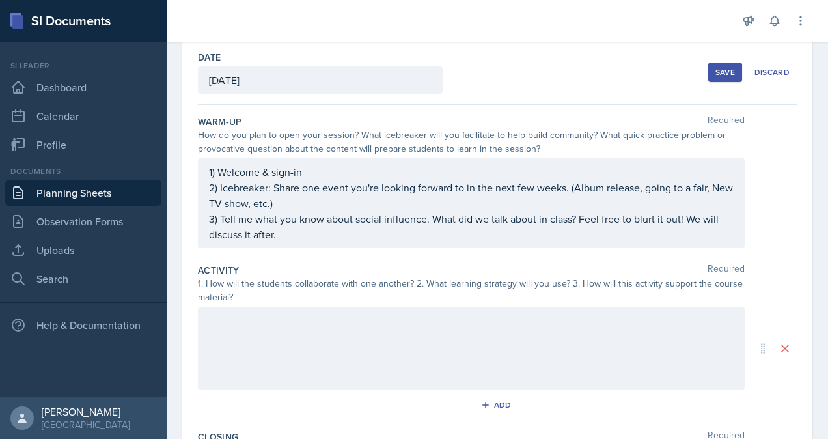
scroll to position [141, 0]
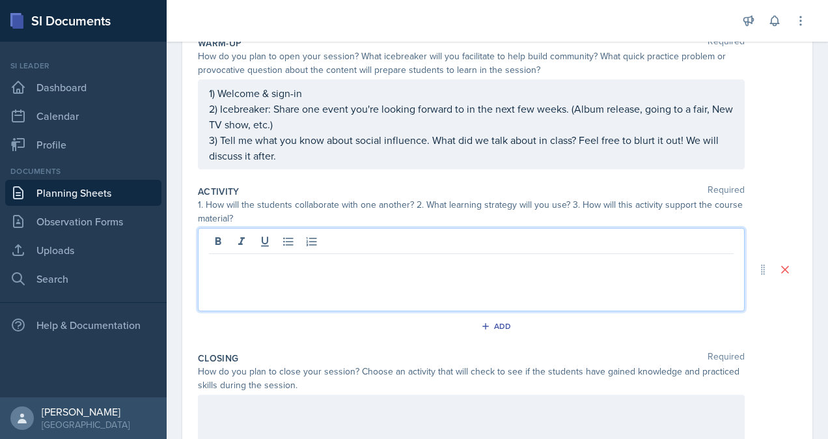
click at [390, 256] on p at bounding box center [471, 264] width 524 height 16
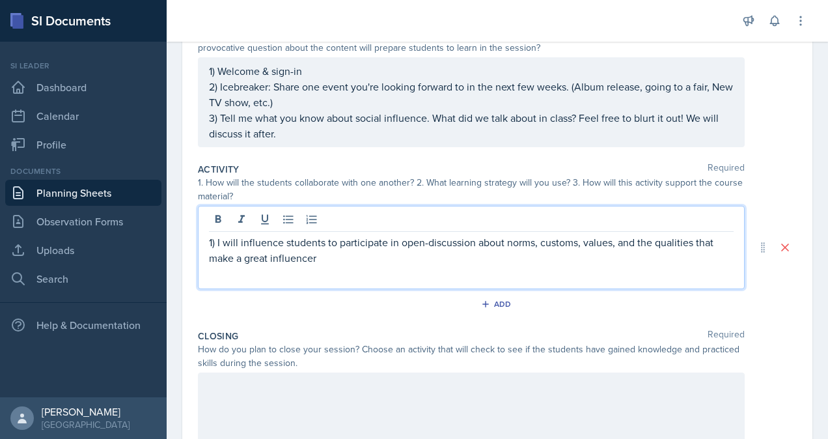
click at [324, 254] on p "1) I will influence students to participate in open-discussion about norms, cus…" at bounding box center [471, 249] width 524 height 31
click at [378, 254] on p "1) I will influence students to participate in open discussion about norms, cus…" at bounding box center [471, 249] width 524 height 31
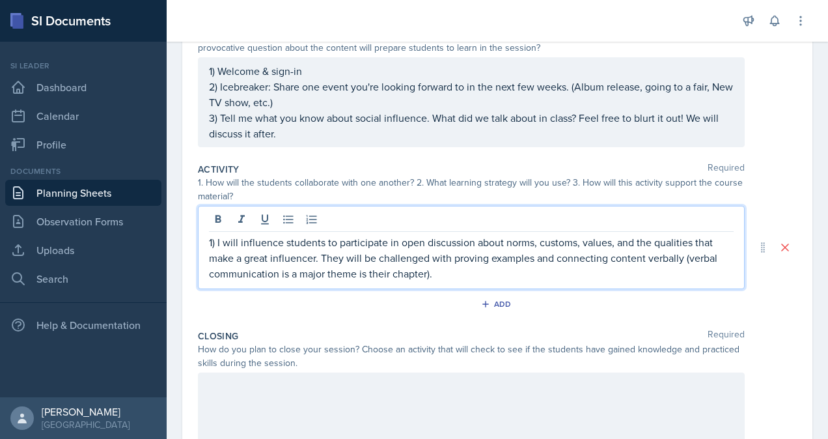
click at [391, 267] on p "1) I will influence students to participate in open discussion about norms, cus…" at bounding box center [471, 257] width 524 height 47
click at [476, 252] on p "1) I will influence students to participate in open discussion about norms, cus…" at bounding box center [471, 257] width 524 height 47
click at [480, 255] on p "1) I will influence students to participate in open discussion about norms, cus…" at bounding box center [471, 257] width 524 height 47
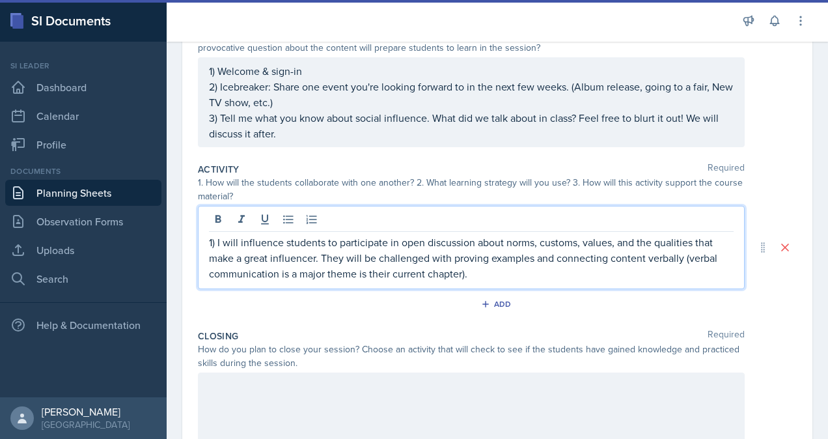
click at [476, 254] on p "1) I will influence students to participate in open discussion about norms, cus…" at bounding box center [471, 257] width 524 height 47
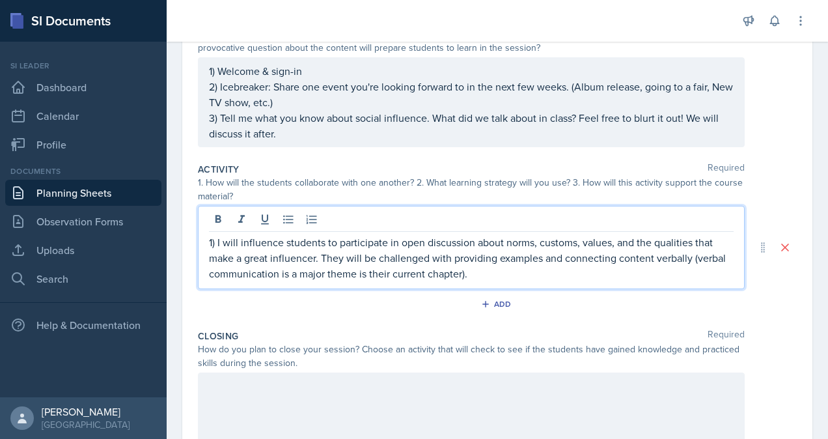
click at [496, 265] on p "1) I will influence students to participate in open discussion about norms, cus…" at bounding box center [471, 257] width 524 height 47
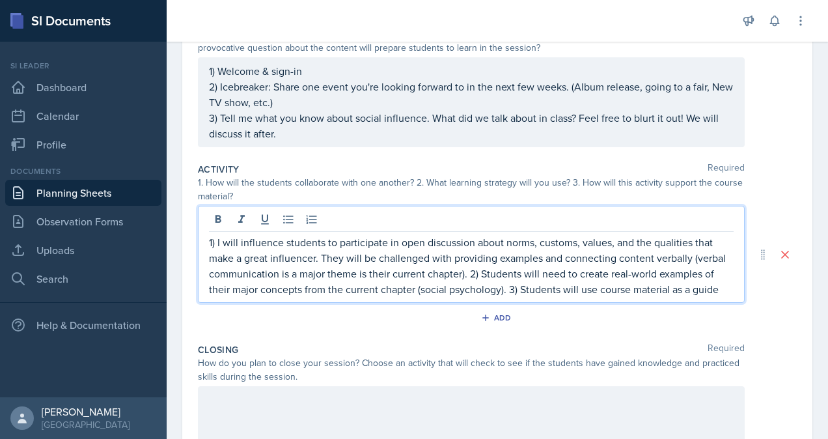
click at [671, 284] on p "1) I will influence students to participate in open discussion about norms, cus…" at bounding box center [471, 265] width 524 height 62
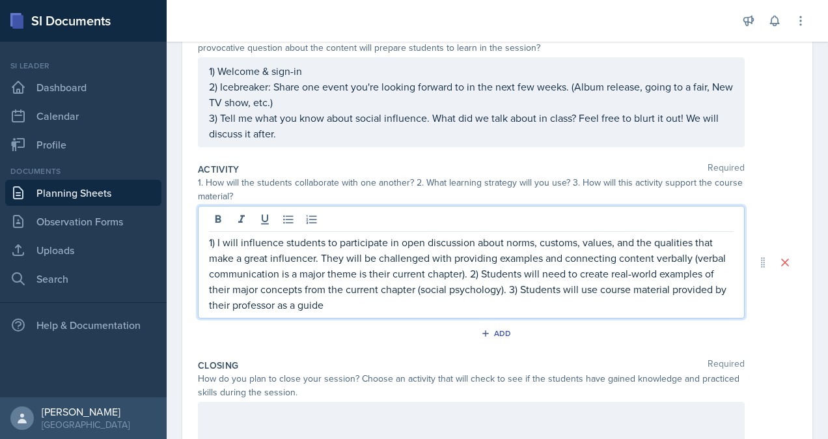
click at [346, 309] on p "1) I will influence students to participate in open discussion about norms, cus…" at bounding box center [471, 273] width 524 height 78
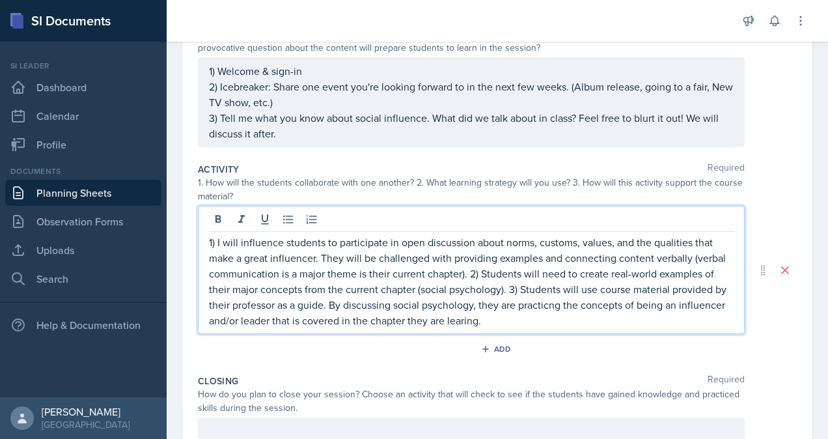
click at [565, 319] on p "1) I will influence students to participate in open discussion about norms, cus…" at bounding box center [471, 281] width 524 height 94
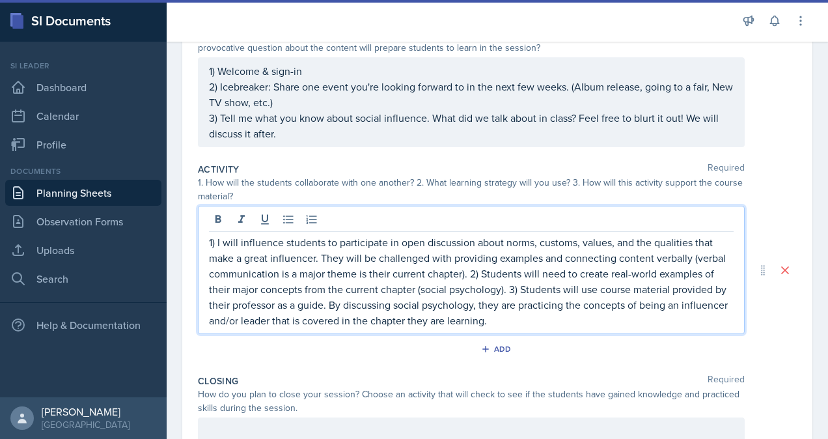
click at [345, 317] on p "1) I will influence students to participate in open discussion about norms, cus…" at bounding box center [471, 281] width 524 height 94
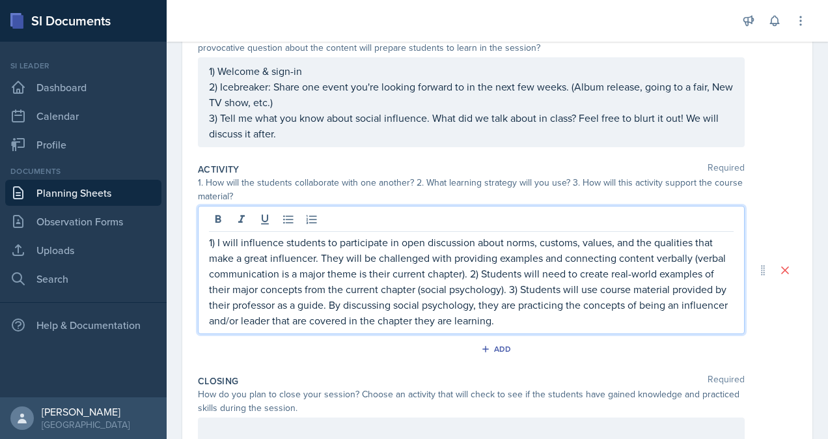
click at [615, 313] on p "1) I will influence students to participate in open discussion about norms, cus…" at bounding box center [471, 281] width 524 height 94
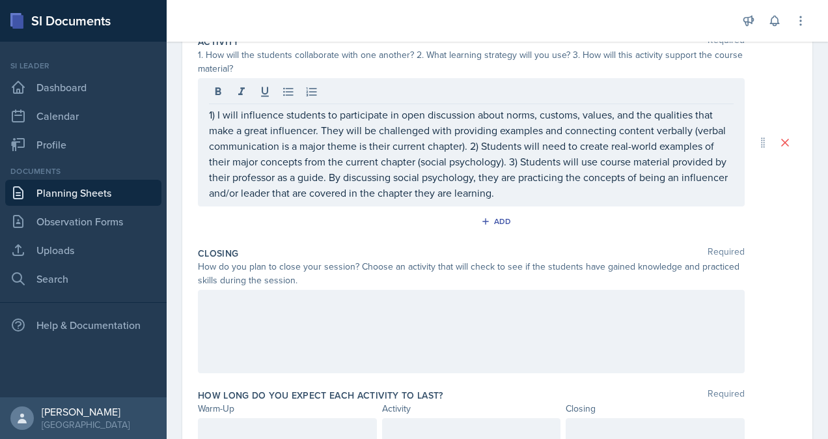
scroll to position [293, 0]
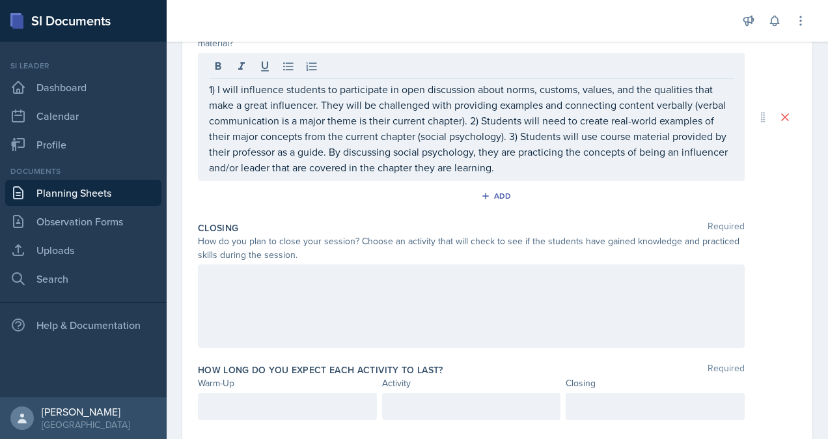
click at [429, 286] on p at bounding box center [471, 278] width 524 height 16
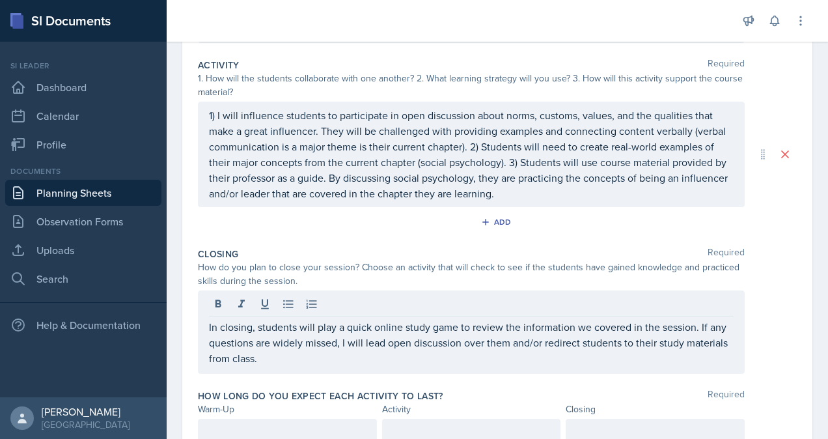
scroll to position [299, 0]
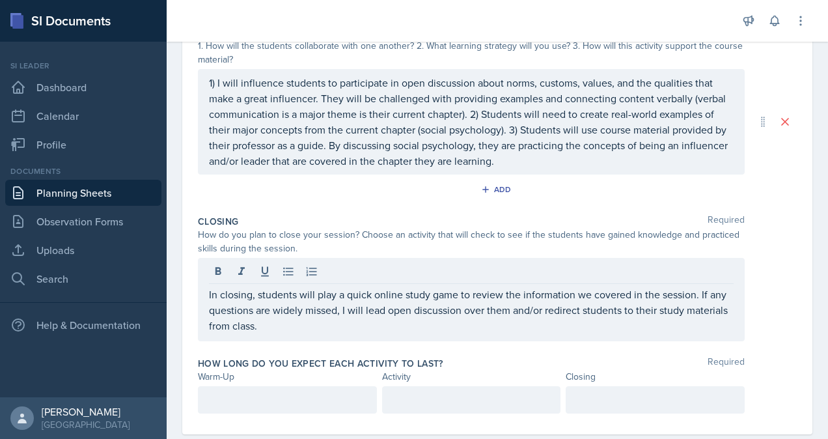
click at [303, 398] on p at bounding box center [287, 400] width 157 height 16
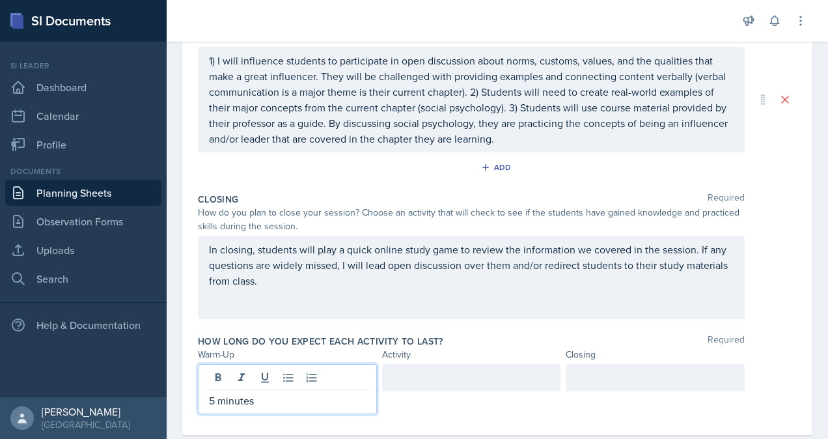
click at [439, 378] on div at bounding box center [471, 377] width 179 height 27
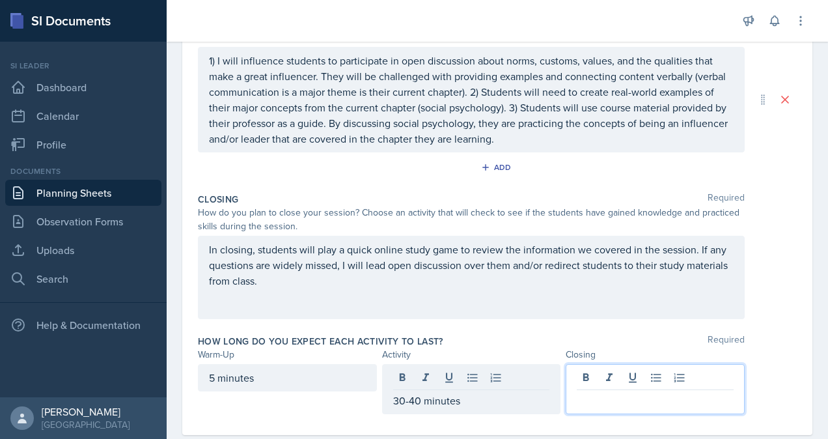
click at [635, 375] on div at bounding box center [654, 389] width 179 height 50
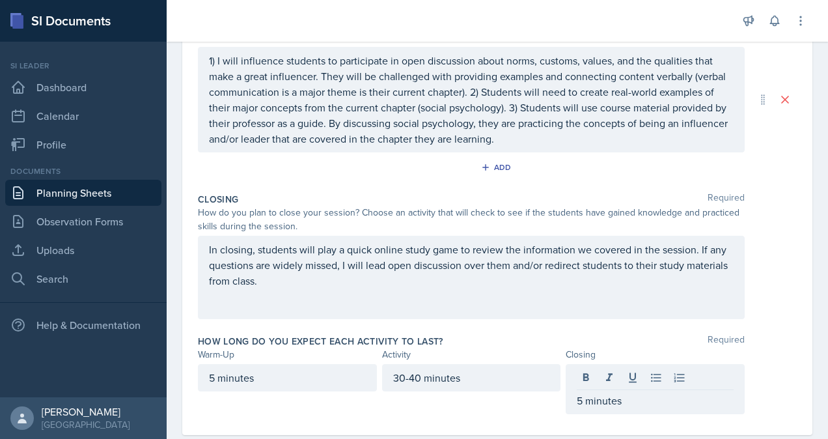
drag, startPoint x: 789, startPoint y: 336, endPoint x: 815, endPoint y: 382, distance: 52.7
click at [815, 382] on div "Date [DATE] [DATE] 31 1 2 3 4 5 6 7 8 9 10 11 12 13 14 15 16 17 18 19 20 21 22 …" at bounding box center [497, 123] width 661 height 685
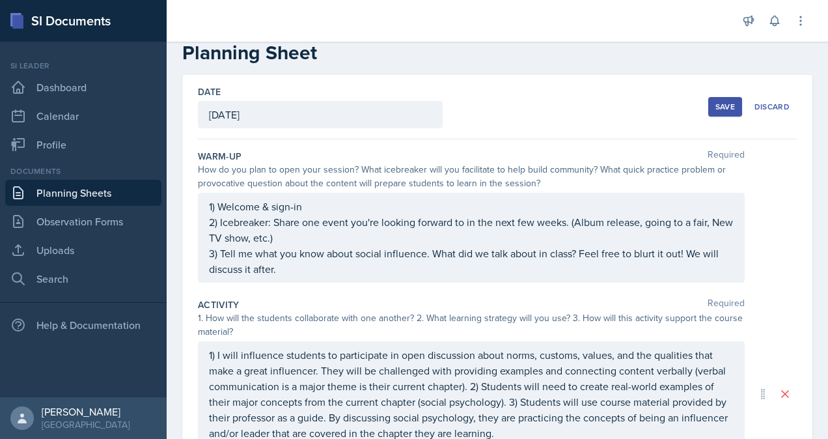
scroll to position [0, 0]
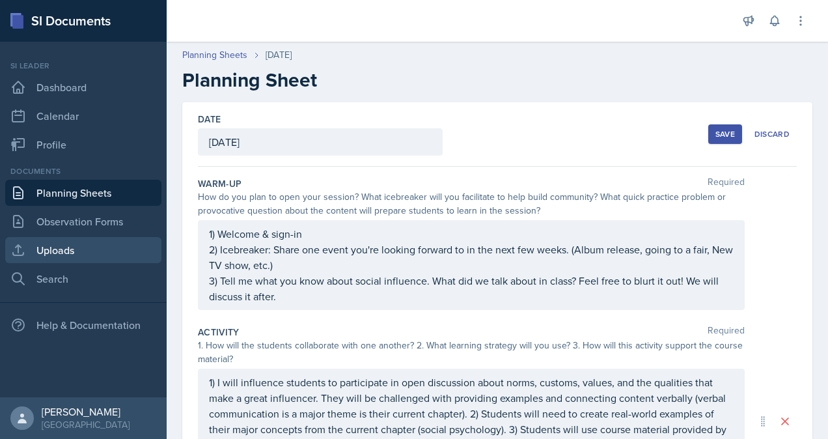
click at [114, 259] on link "Uploads" at bounding box center [83, 250] width 156 height 26
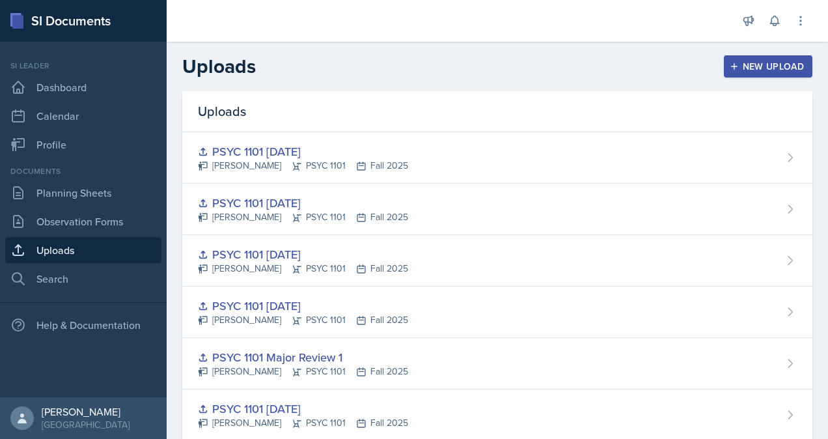
click at [753, 68] on div "New Upload" at bounding box center [768, 66] width 72 height 10
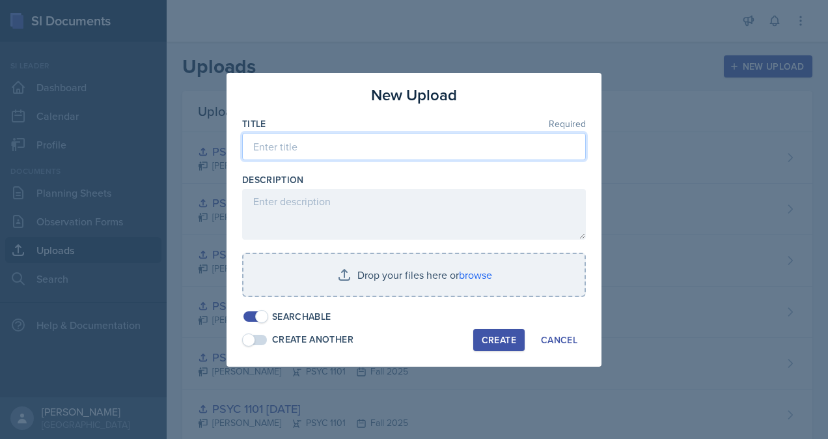
click at [431, 152] on input at bounding box center [414, 146] width 344 height 27
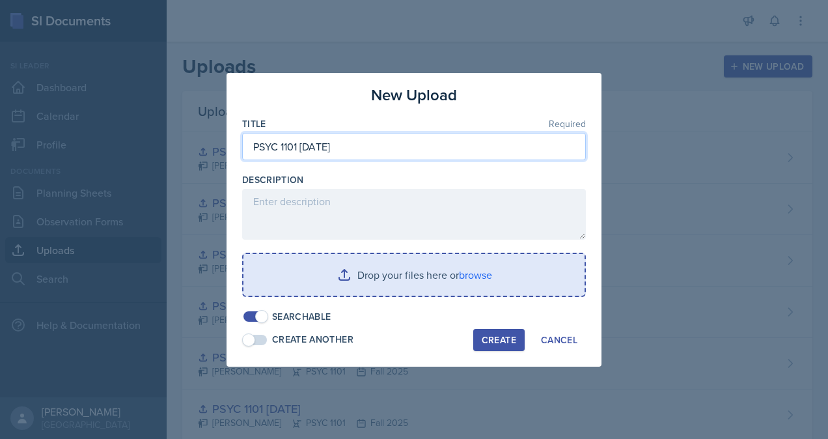
type input "PSYC 1101 [DATE]"
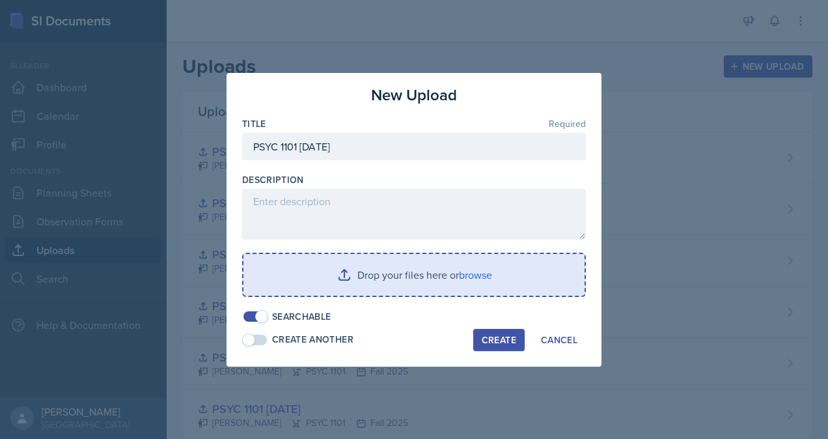
click at [466, 273] on input "file" at bounding box center [413, 275] width 341 height 42
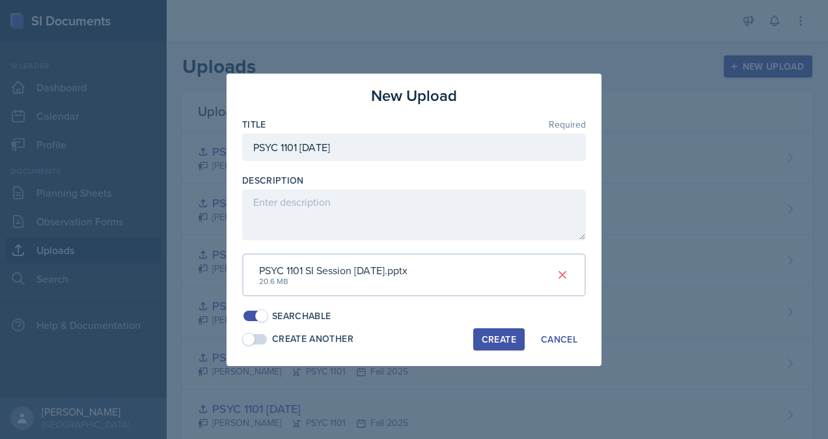
click at [506, 337] on div "Create" at bounding box center [498, 339] width 34 height 10
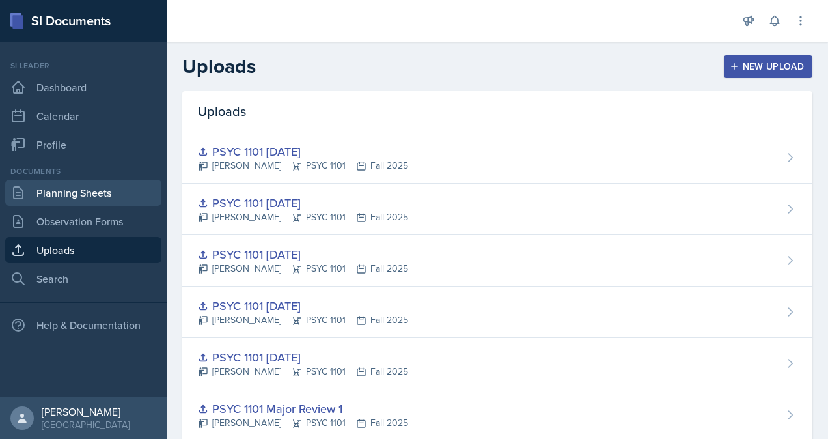
click at [83, 191] on link "Planning Sheets" at bounding box center [83, 193] width 156 height 26
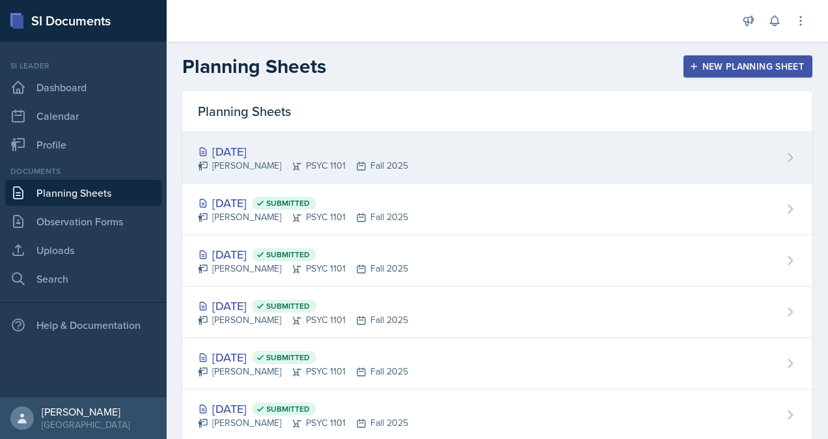
click at [353, 151] on div "[DATE]" at bounding box center [303, 151] width 210 height 18
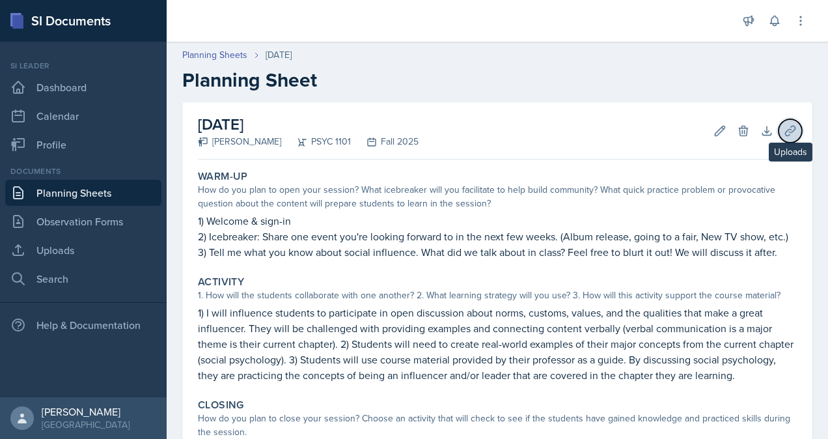
click at [783, 128] on icon at bounding box center [789, 130] width 13 height 13
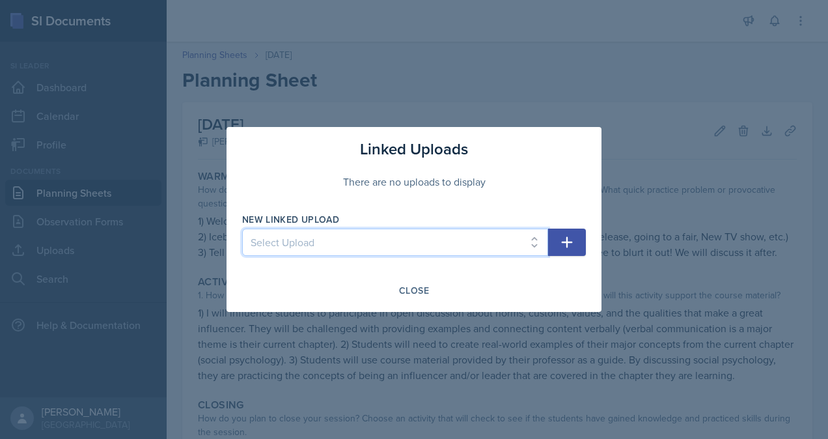
click at [419, 245] on select "Select Upload [PERSON_NAME] PSYC 1101 [DATE] PSYC [PHONE_NUMBER][DATE] PSYC 110…" at bounding box center [395, 241] width 306 height 27
select select "2bbef79b-3630-4995-956b-a48964514bd4"
click at [242, 228] on select "Select Upload [PERSON_NAME] PSYC 1101 [DATE] PSYC [PHONE_NUMBER][DATE] PSYC 110…" at bounding box center [395, 241] width 306 height 27
click at [569, 245] on icon "button" at bounding box center [567, 242] width 16 height 16
select select
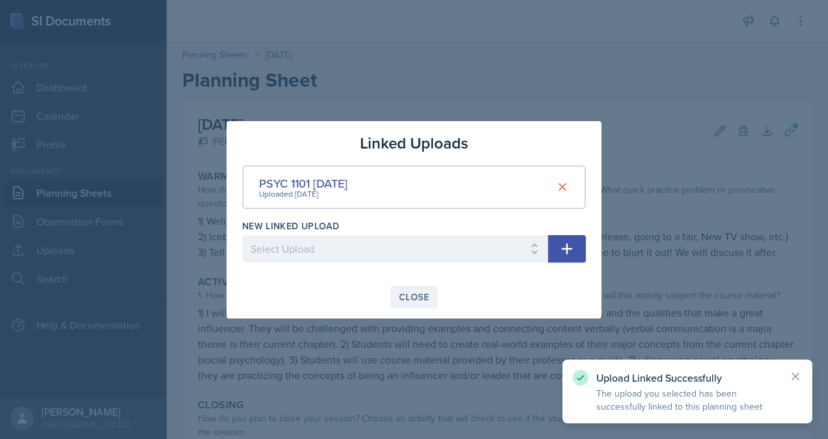
click at [420, 299] on div "Close" at bounding box center [414, 296] width 30 height 10
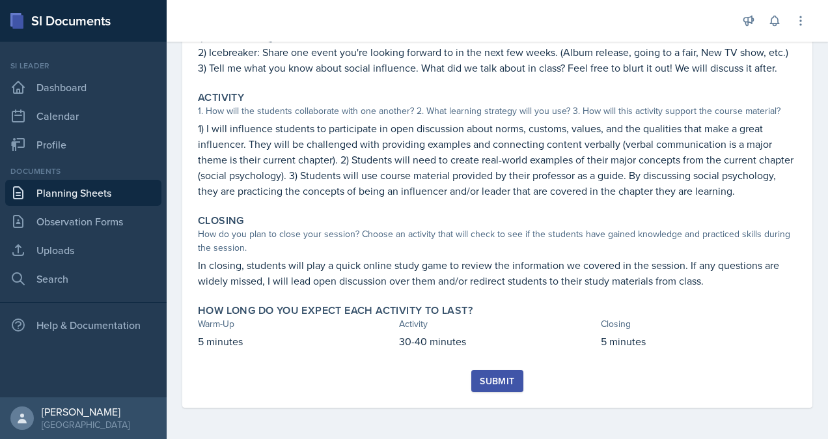
scroll to position [215, 0]
click at [501, 376] on div "Submit" at bounding box center [497, 380] width 34 height 10
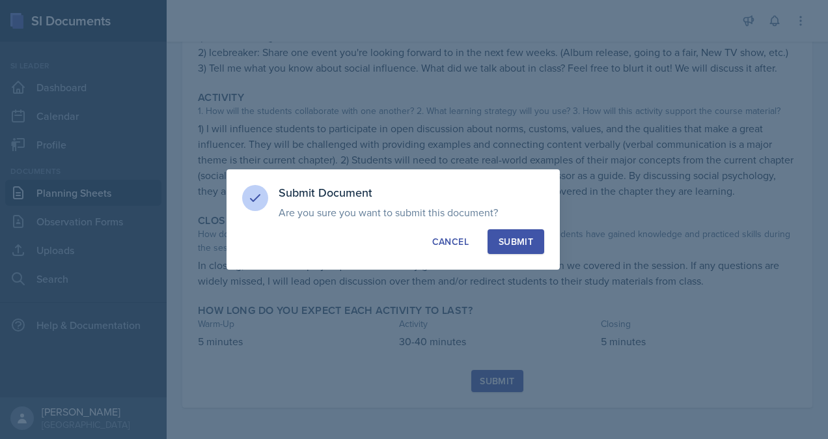
click at [530, 243] on div "Submit" at bounding box center [515, 241] width 34 height 13
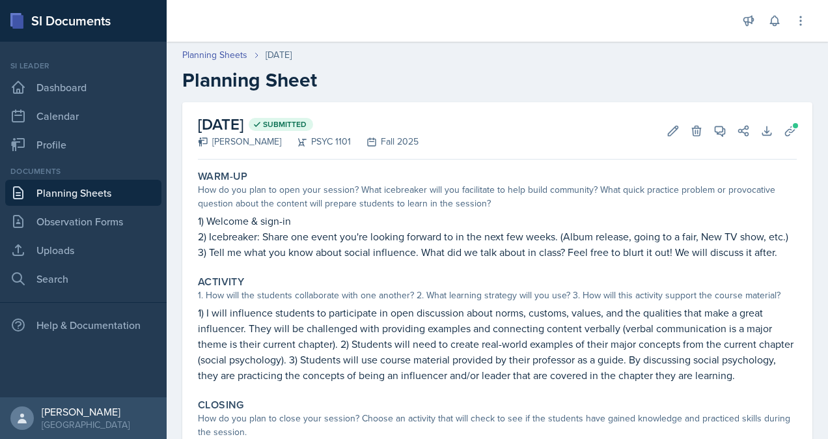
scroll to position [10, 0]
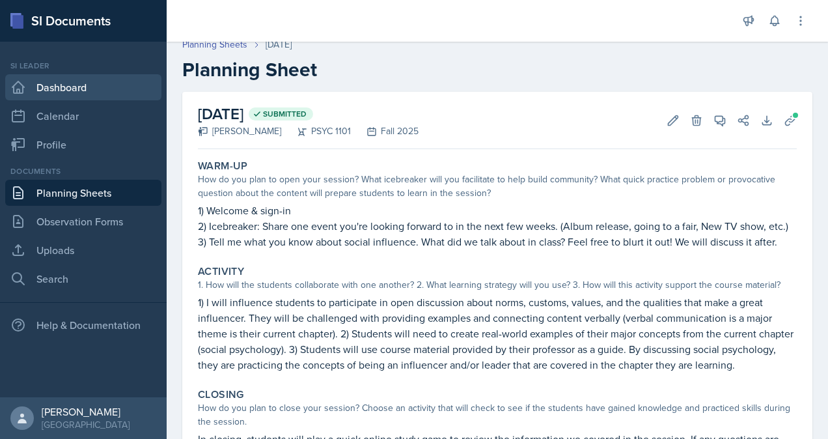
click at [79, 87] on link "Dashboard" at bounding box center [83, 87] width 156 height 26
